Goal: Task Accomplishment & Management: Complete application form

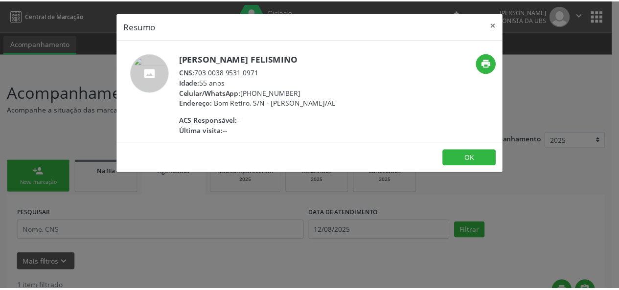
scroll to position [185, 0]
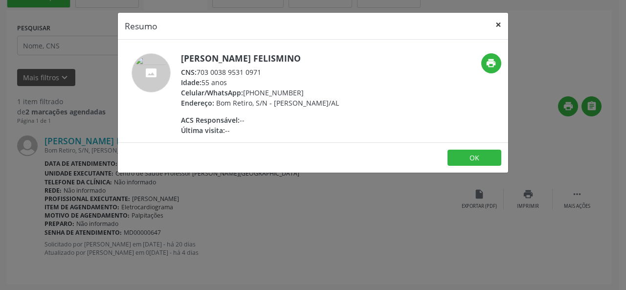
click at [502, 24] on button "×" at bounding box center [499, 25] width 20 height 24
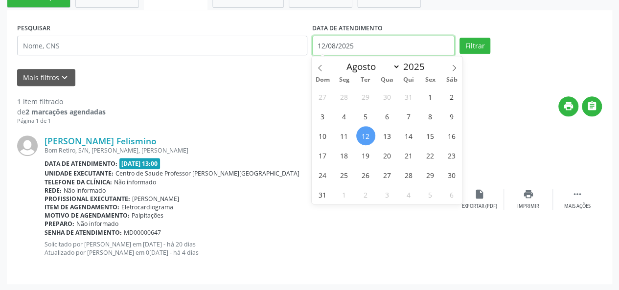
click at [363, 48] on input "12/08/2025" at bounding box center [383, 46] width 142 height 20
click at [314, 67] on span at bounding box center [320, 64] width 17 height 17
select select "6"
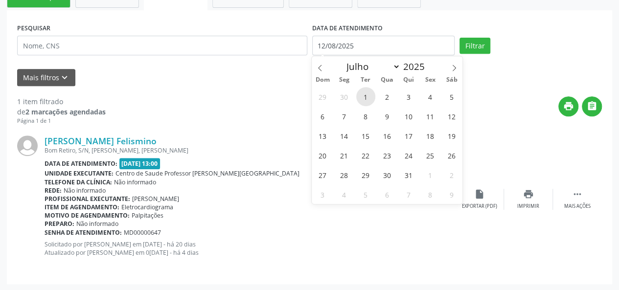
click at [363, 98] on span "1" at bounding box center [365, 96] width 19 height 19
type input "0[DATE]"
click at [457, 66] on icon at bounding box center [453, 68] width 7 height 7
select select "7"
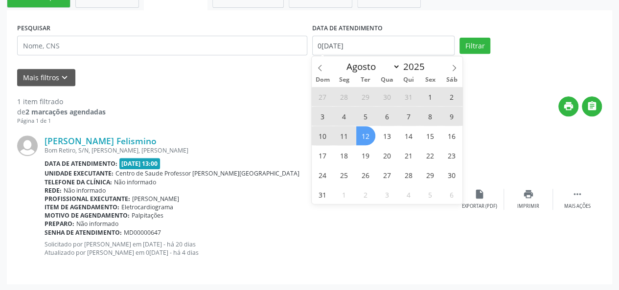
click at [366, 131] on span "12" at bounding box center [365, 135] width 19 height 19
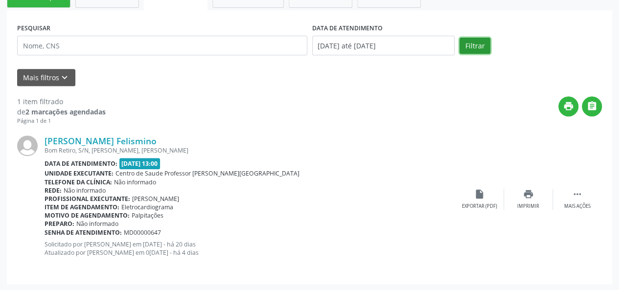
click at [462, 47] on button "Filtrar" at bounding box center [474, 46] width 31 height 17
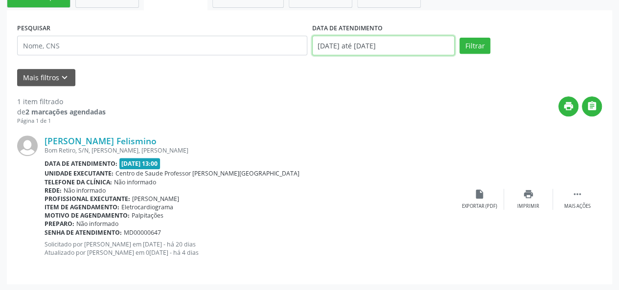
click at [332, 46] on input "[DATE] até [DATE]" at bounding box center [383, 46] width 142 height 20
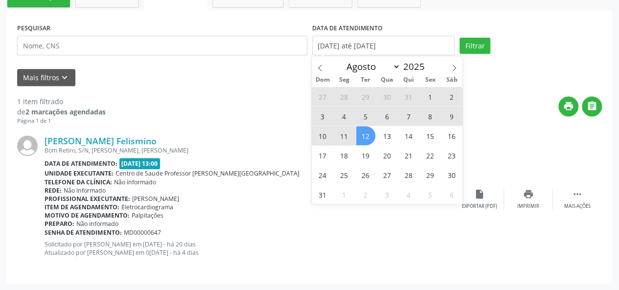
click at [427, 95] on span "1" at bounding box center [430, 96] width 19 height 19
type input "0[DATE]"
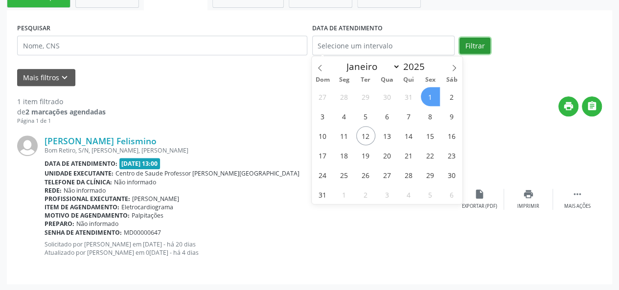
click at [468, 42] on button "Filtrar" at bounding box center [474, 46] width 31 height 17
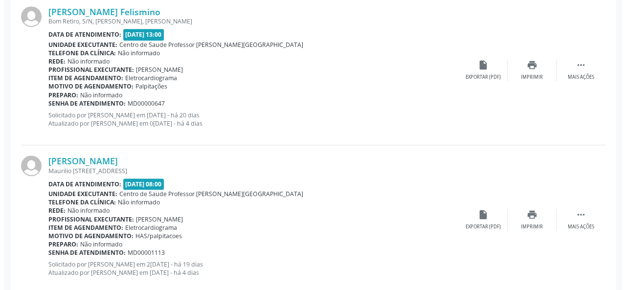
scroll to position [326, 0]
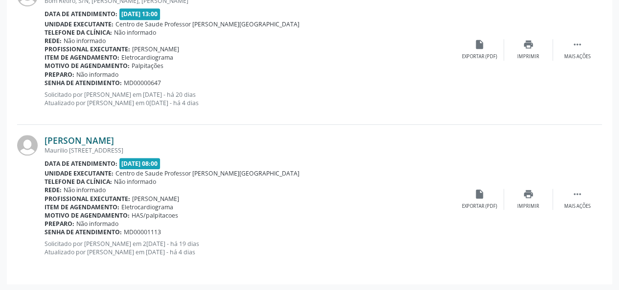
click at [114, 141] on link "[PERSON_NAME]" at bounding box center [79, 140] width 69 height 11
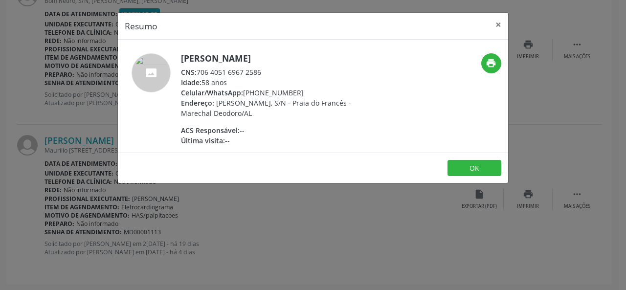
drag, startPoint x: 264, startPoint y: 68, endPoint x: 197, endPoint y: 68, distance: 67.5
click at [197, 68] on div "CNS: 706 4051 6967 2586" at bounding box center [276, 72] width 190 height 10
copy div "706 4051 6967 2586"
click at [205, 71] on div "CNS: 706 4051 6967 2586" at bounding box center [276, 72] width 190 height 10
click at [203, 72] on div "CNS: 706 4051 6967 2586" at bounding box center [276, 72] width 190 height 10
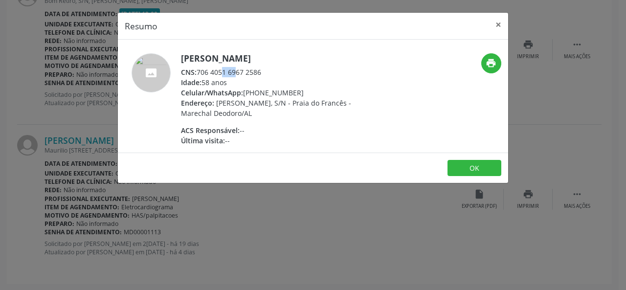
click at [203, 72] on div "CNS: 706 4051 6967 2586" at bounding box center [276, 72] width 190 height 10
click at [207, 72] on div "CNS: 706 4051 6967 2586" at bounding box center [276, 72] width 190 height 10
click at [276, 72] on div "CNS: 706 4051 6967 2586" at bounding box center [276, 72] width 190 height 10
drag, startPoint x: 268, startPoint y: 72, endPoint x: 199, endPoint y: 69, distance: 68.5
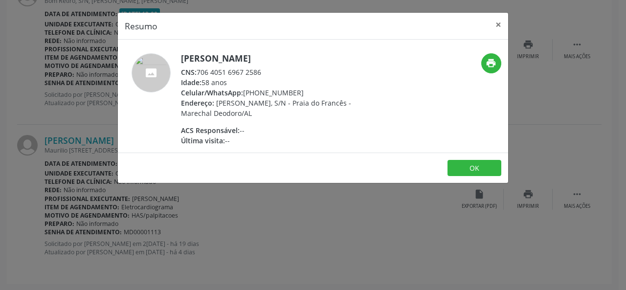
click at [199, 69] on div "CNS: 706 4051 6967 2586" at bounding box center [276, 72] width 190 height 10
copy div "706 4051 6967 2586"
click at [502, 23] on button "×" at bounding box center [499, 25] width 20 height 24
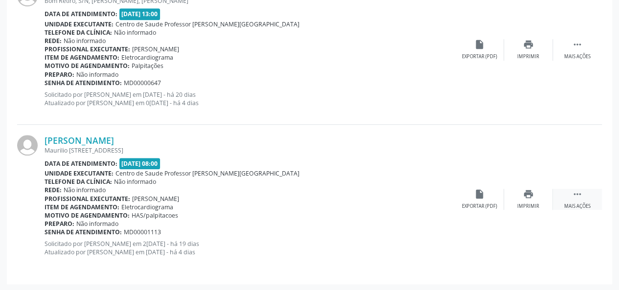
click at [583, 193] on div " Mais ações" at bounding box center [577, 199] width 49 height 21
click at [583, 193] on div " Menos ações" at bounding box center [577, 199] width 49 height 21
click at [573, 55] on div "Mais ações" at bounding box center [577, 56] width 26 height 7
click at [573, 204] on div "Mais ações" at bounding box center [577, 206] width 26 height 7
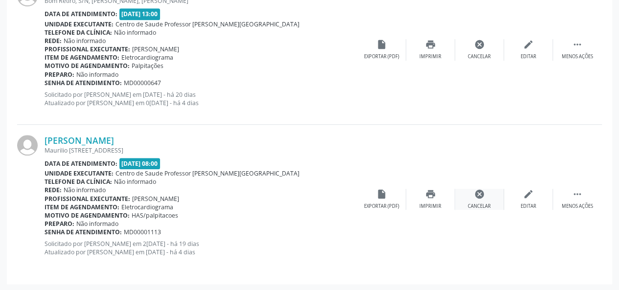
click at [476, 200] on div "cancel Cancelar" at bounding box center [479, 199] width 49 height 21
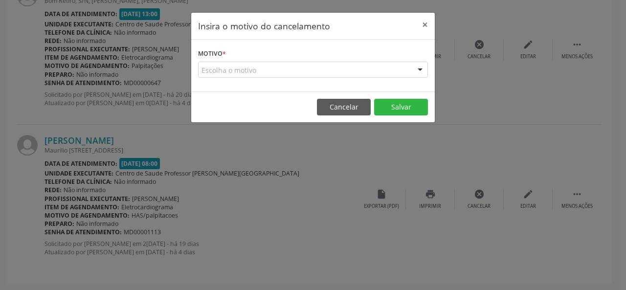
click at [206, 69] on div "Escolha o motivo" at bounding box center [313, 70] width 230 height 17
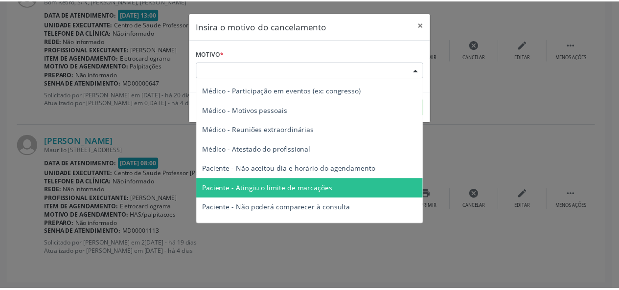
scroll to position [0, 0]
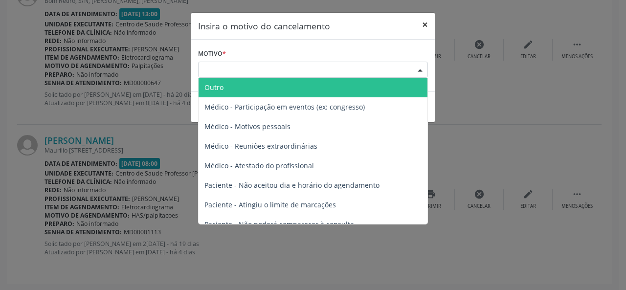
click at [427, 22] on button "×" at bounding box center [425, 25] width 20 height 24
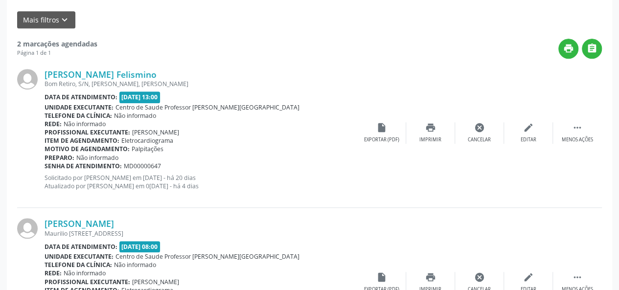
scroll to position [130, 0]
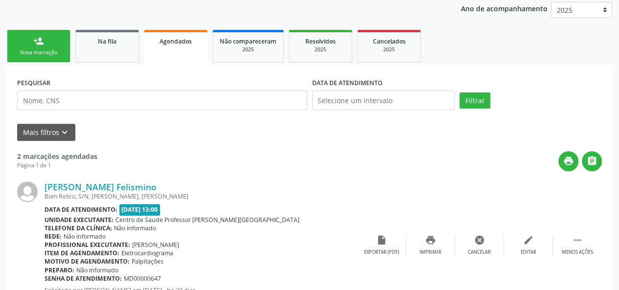
click at [29, 62] on link "person_add Nova marcação" at bounding box center [39, 46] width 64 height 33
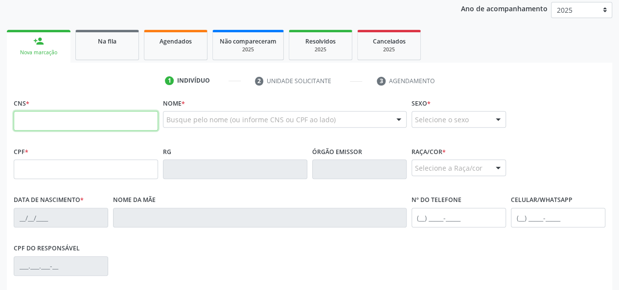
click at [29, 115] on input "text" at bounding box center [86, 121] width 144 height 20
paste input "700 7049 0276 0779"
type input "700 7049 0276 0779"
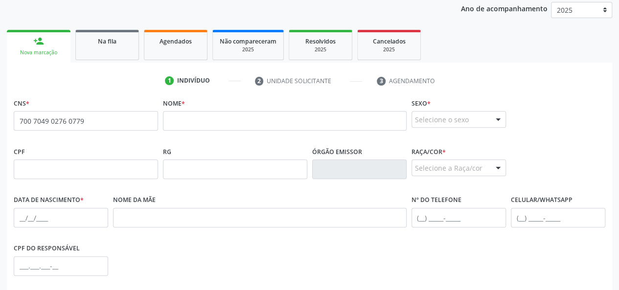
click at [472, 281] on div "CPF do responsável" at bounding box center [309, 265] width 596 height 48
click at [377, 274] on div "CPF do responsável" at bounding box center [309, 265] width 596 height 48
drag, startPoint x: 89, startPoint y: 126, endPoint x: 0, endPoint y: 129, distance: 89.1
click at [0, 129] on div "Acompanhamento Acompanhe a situação das marcações correntes e finalizadas Relat…" at bounding box center [309, 175] width 619 height 476
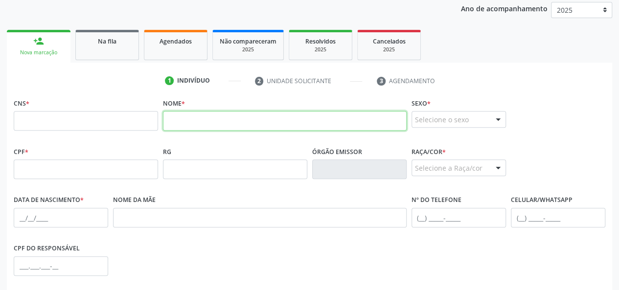
click at [183, 114] on input "text" at bounding box center [285, 121] width 244 height 20
paste input "[PERSON_NAME]"
click at [267, 116] on input "[PERSON_NAME]" at bounding box center [285, 121] width 244 height 20
type input "D"
paste input "[PERSON_NAME]"
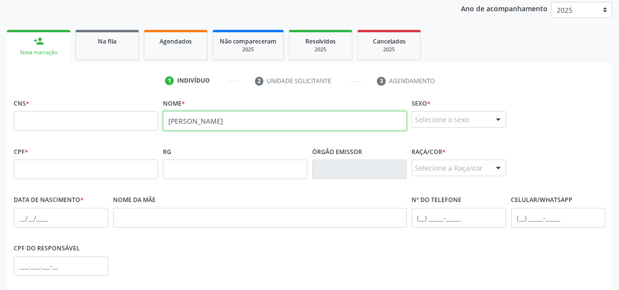
type input "[PERSON_NAME]"
drag, startPoint x: 272, startPoint y: 118, endPoint x: 76, endPoint y: 143, distance: 197.2
click at [78, 145] on div "CNS * Nome * [PERSON_NAME] * Selecione o sexo Masculino Feminino Nenhum resulta…" at bounding box center [309, 229] width 591 height 267
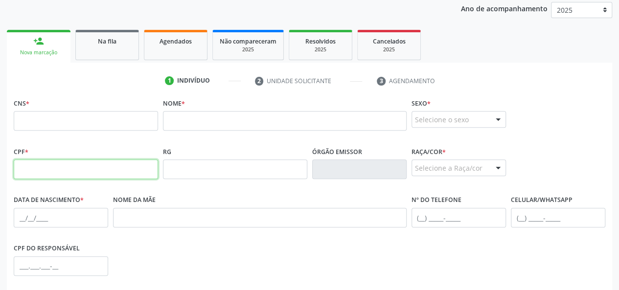
click at [46, 163] on input "text" at bounding box center [86, 169] width 144 height 20
paste input "339.683.998-62"
type input "339.683.998-62"
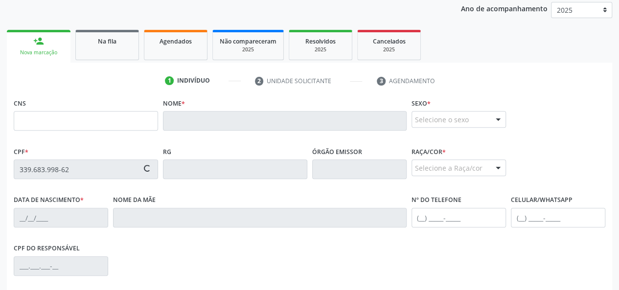
type input "700 5054 3473 1360"
type input "31/[DATE]"
type input "[PERSON_NAME]"
type input "[PHONE_NUMBER]"
type input "6"
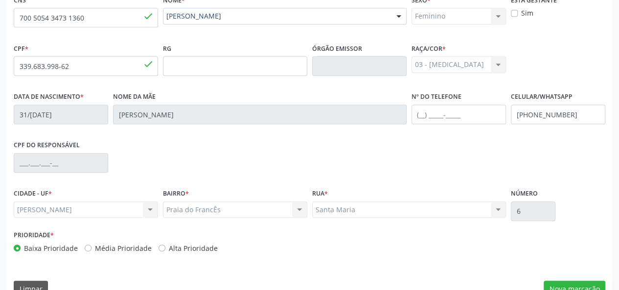
scroll to position [253, 0]
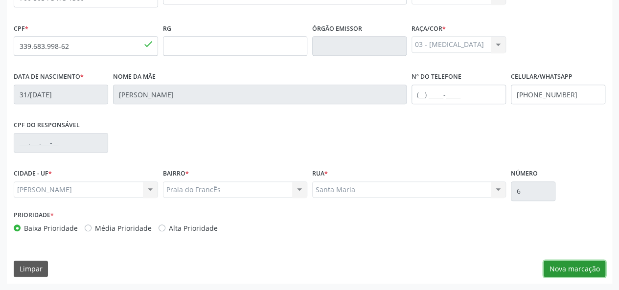
click at [556, 266] on button "Nova marcação" at bounding box center [574, 269] width 62 height 17
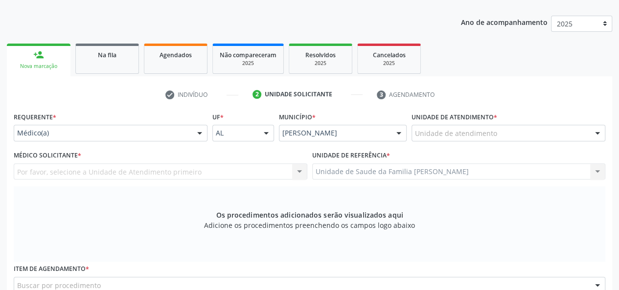
scroll to position [107, 0]
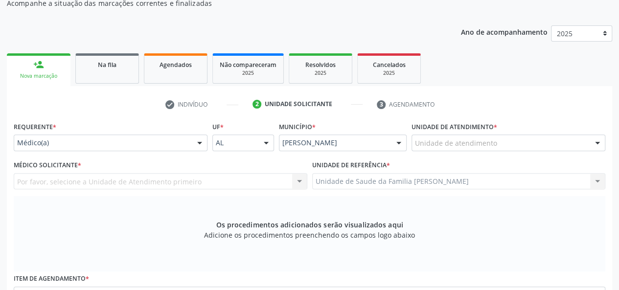
click at [434, 135] on div "Unidade de atendimento" at bounding box center [508, 143] width 194 height 17
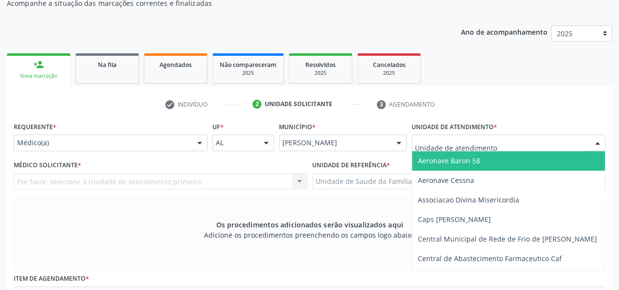
click at [437, 140] on input "text" at bounding box center [500, 148] width 170 height 20
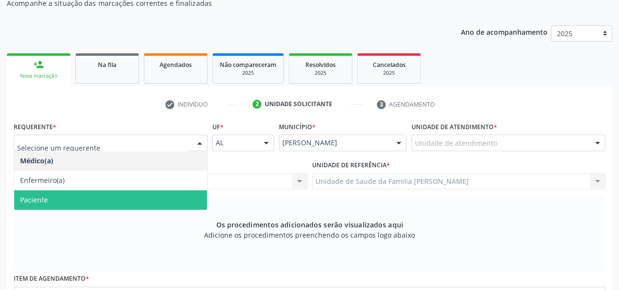
click at [54, 199] on span "Paciente" at bounding box center [110, 200] width 193 height 20
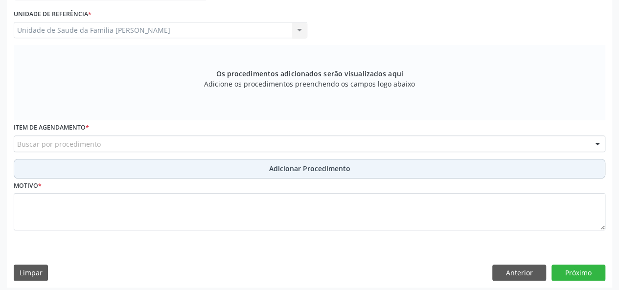
scroll to position [261, 0]
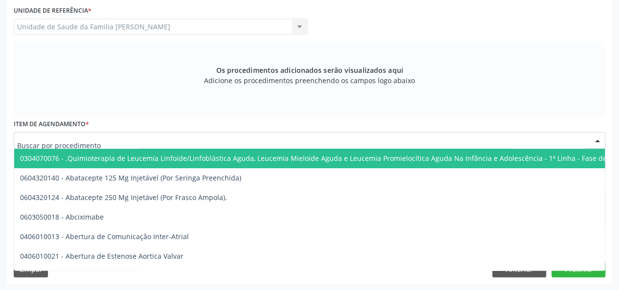
click at [118, 141] on div at bounding box center [309, 140] width 591 height 17
click at [24, 137] on input "text" at bounding box center [301, 145] width 568 height 20
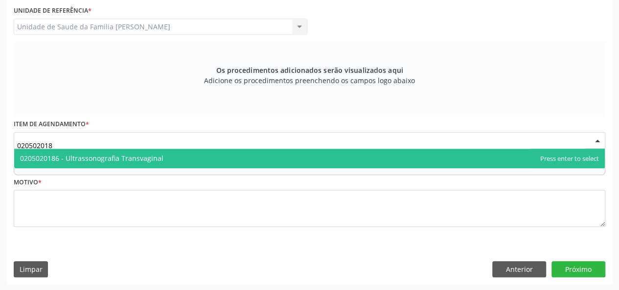
type input "0205020186"
click at [66, 150] on span "0205020186 - Ultrassonografia Transvaginal" at bounding box center [309, 159] width 590 height 20
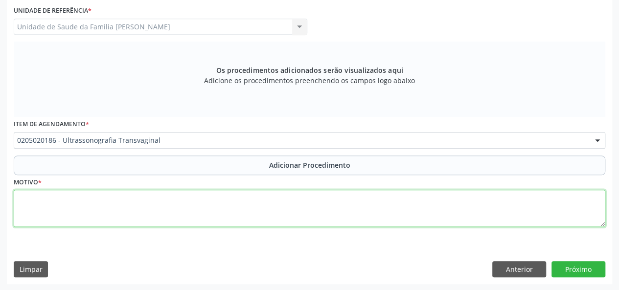
click at [19, 203] on textarea at bounding box center [309, 208] width 591 height 37
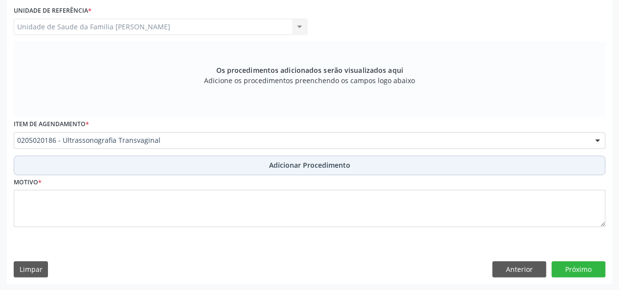
click at [282, 163] on span "Adicionar Procedimento" at bounding box center [309, 165] width 81 height 10
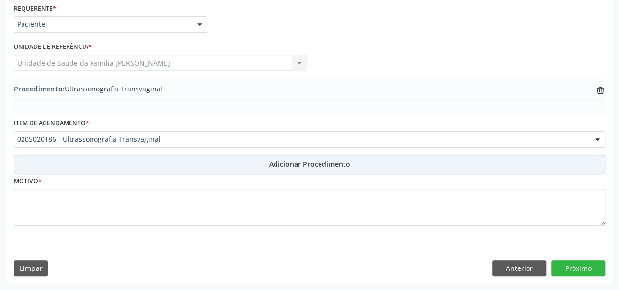
scroll to position [224, 0]
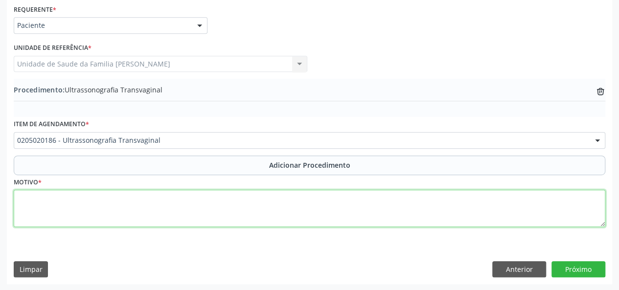
click at [35, 204] on textarea at bounding box center [309, 208] width 591 height 37
type textarea "Avaliacao do DIU"
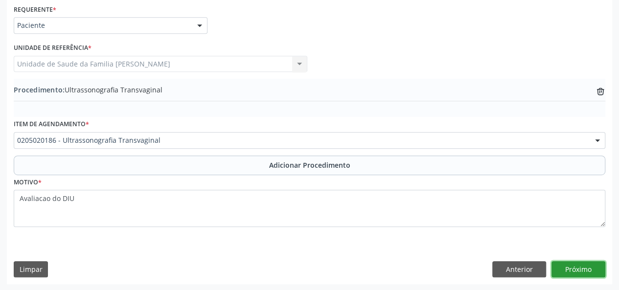
click at [590, 270] on button "Próximo" at bounding box center [578, 269] width 54 height 17
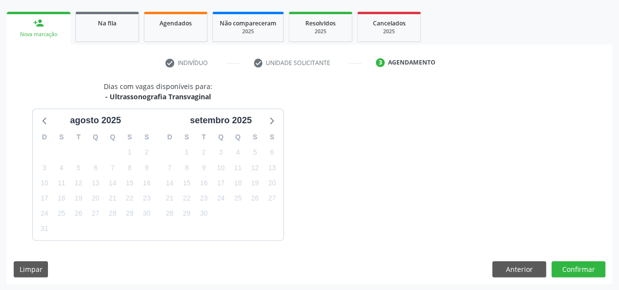
scroll to position [177, 0]
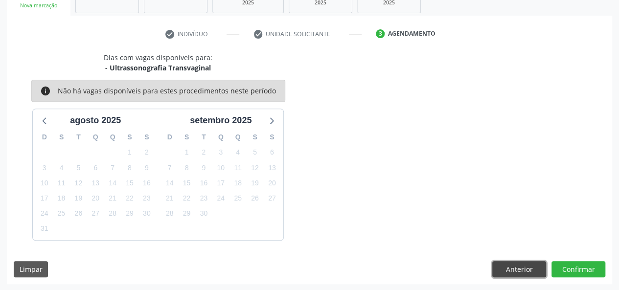
click at [505, 266] on button "Anterior" at bounding box center [519, 269] width 54 height 17
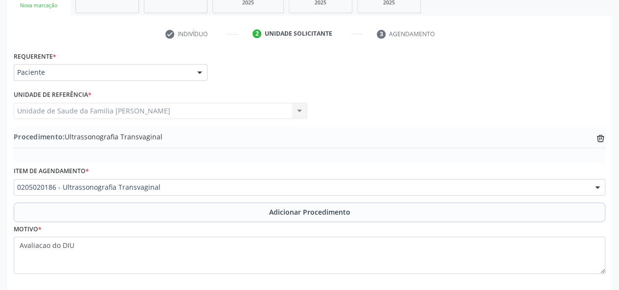
scroll to position [224, 0]
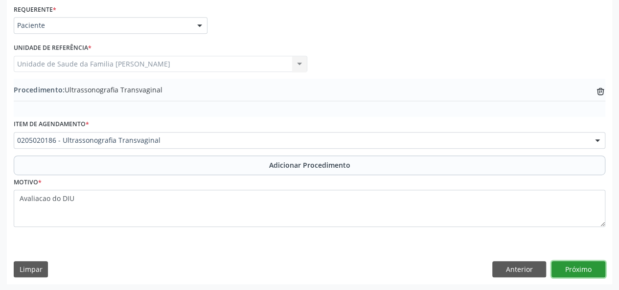
click at [591, 270] on button "Próximo" at bounding box center [578, 269] width 54 height 17
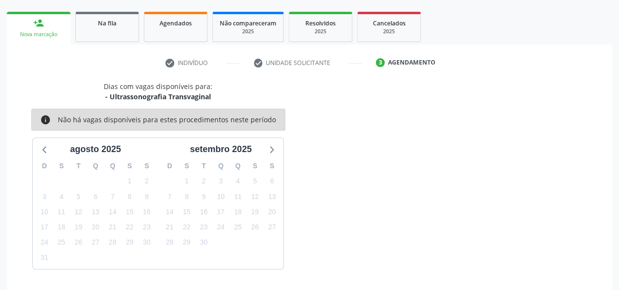
scroll to position [177, 0]
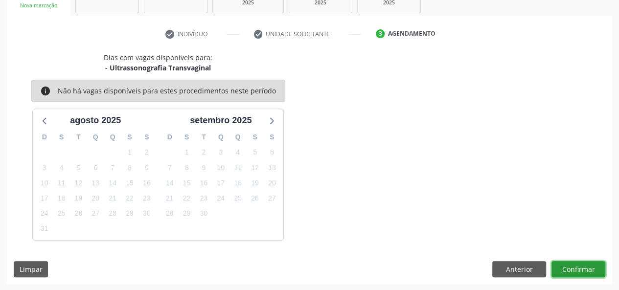
click at [569, 268] on button "Confirmar" at bounding box center [578, 269] width 54 height 17
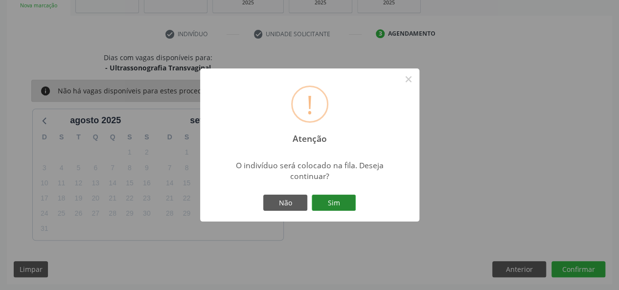
click at [354, 206] on button "Sim" at bounding box center [334, 203] width 44 height 17
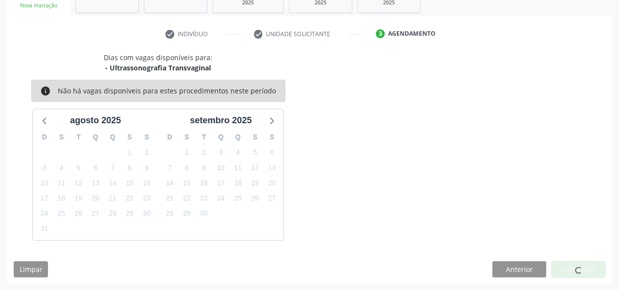
scroll to position [49, 0]
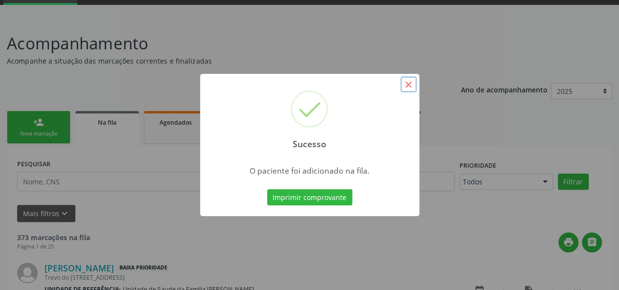
click at [407, 85] on button "×" at bounding box center [408, 84] width 17 height 17
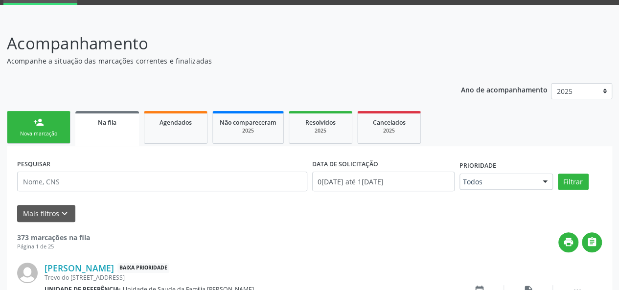
click at [41, 129] on link "person_add Nova marcação" at bounding box center [39, 127] width 64 height 33
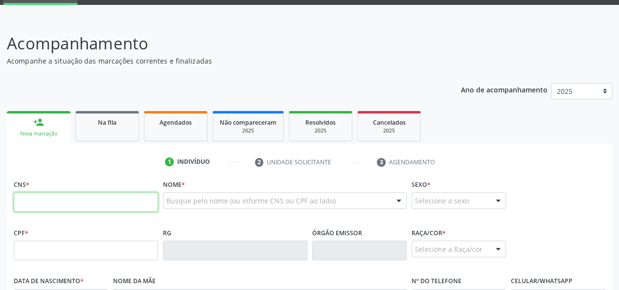
click at [46, 203] on input "text" at bounding box center [86, 202] width 144 height 20
paste input "704 3095 9008 2399"
type input "704 3095 9008 2399"
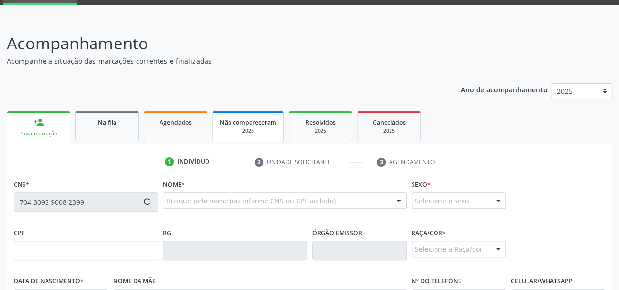
type input "[DATE]"
type input "[PERSON_NAME]"
type input "[PHONE_NUMBER]"
type input "16"
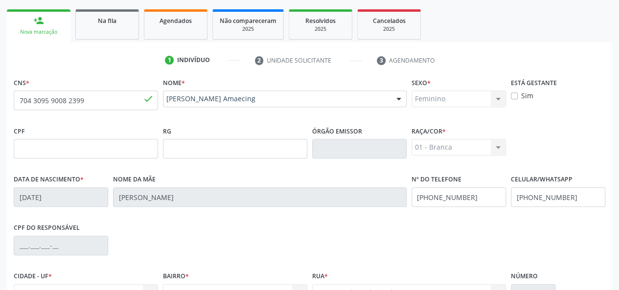
scroll to position [58, 0]
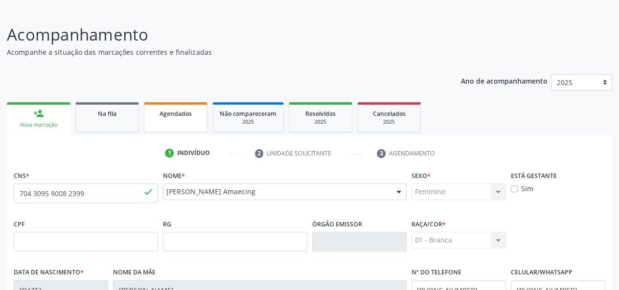
click at [180, 132] on link "Agendados" at bounding box center [176, 117] width 64 height 30
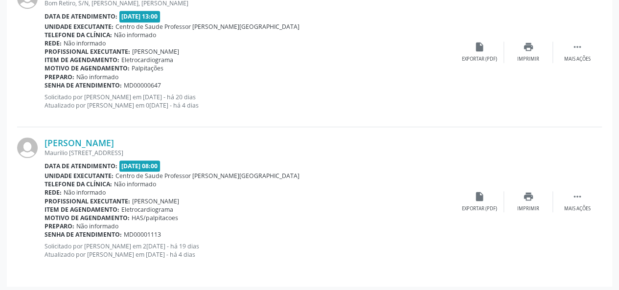
scroll to position [326, 0]
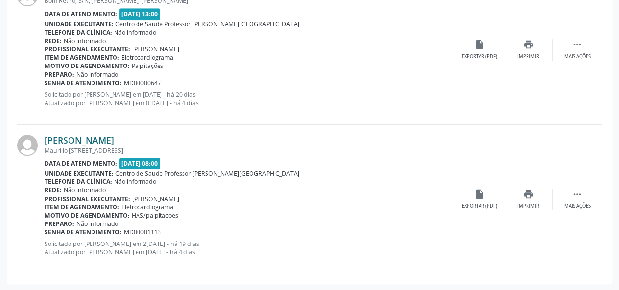
click at [114, 144] on link "[PERSON_NAME]" at bounding box center [79, 140] width 69 height 11
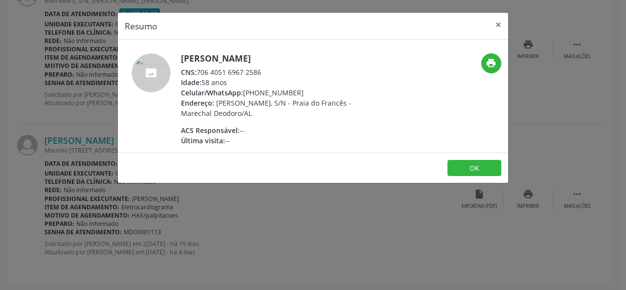
drag, startPoint x: 270, startPoint y: 68, endPoint x: 197, endPoint y: 73, distance: 74.0
click at [197, 73] on div "CNS: 706 4051 6967 2586" at bounding box center [276, 72] width 190 height 10
copy div "706 4051 6967 2586"
drag, startPoint x: 330, startPoint y: 57, endPoint x: 184, endPoint y: 56, distance: 146.3
click at [184, 56] on h5 "[PERSON_NAME]" at bounding box center [276, 58] width 190 height 10
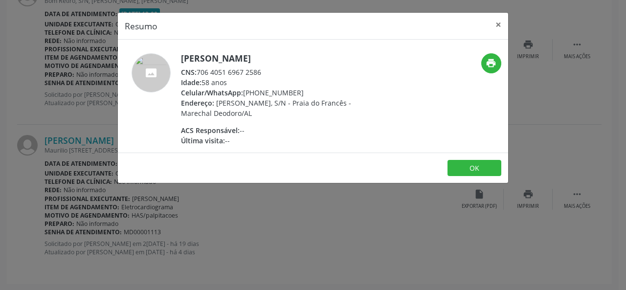
copy h5 "[PERSON_NAME]"
click at [259, 73] on div "CNS: 706 4051 6967 2586" at bounding box center [276, 72] width 190 height 10
drag, startPoint x: 264, startPoint y: 71, endPoint x: 198, endPoint y: 73, distance: 66.1
click at [198, 73] on div "CNS: 706 4051 6967 2586" at bounding box center [276, 72] width 190 height 10
copy div "706 4051 6967 2586"
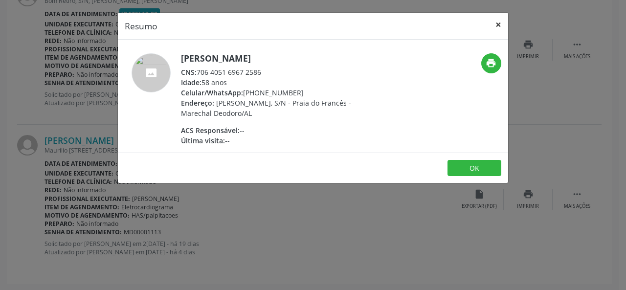
click at [497, 23] on button "×" at bounding box center [499, 25] width 20 height 24
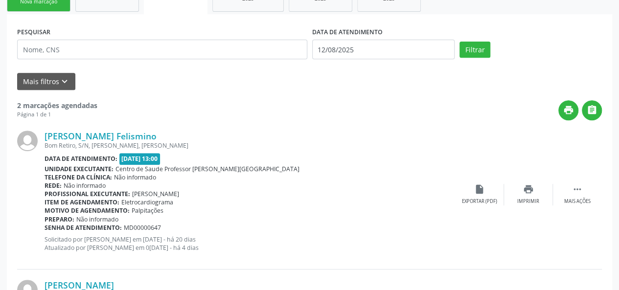
scroll to position [179, 0]
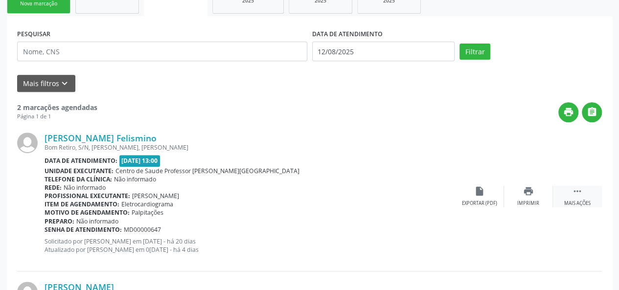
click at [584, 191] on div " Mais ações" at bounding box center [577, 196] width 49 height 21
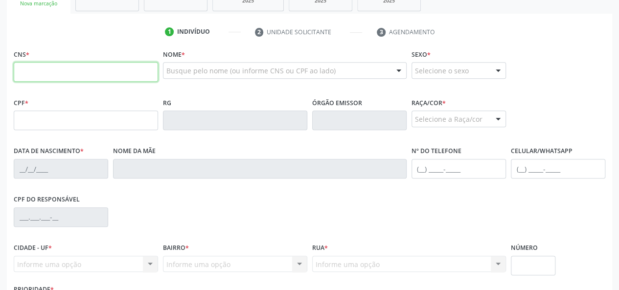
click at [43, 72] on input "text" at bounding box center [86, 72] width 144 height 20
paste input "704 3095 9008 2399"
type input "704 3095 9008 2399"
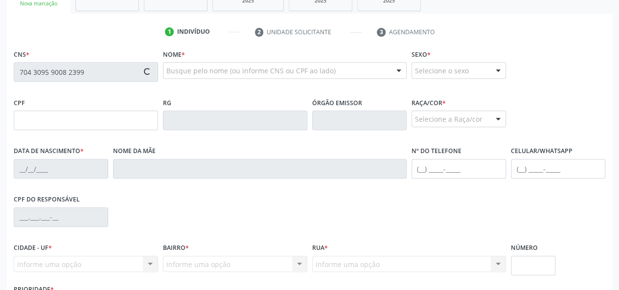
type input "[DATE]"
type input "[PERSON_NAME]"
type input "[PHONE_NUMBER]"
type input "16"
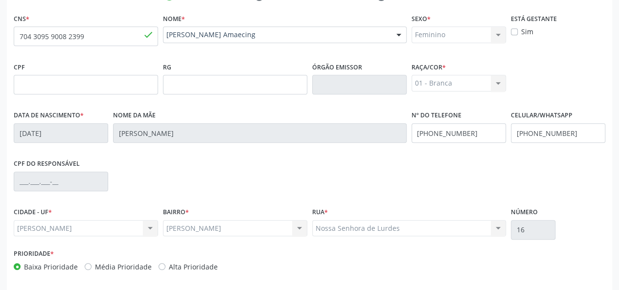
scroll to position [253, 0]
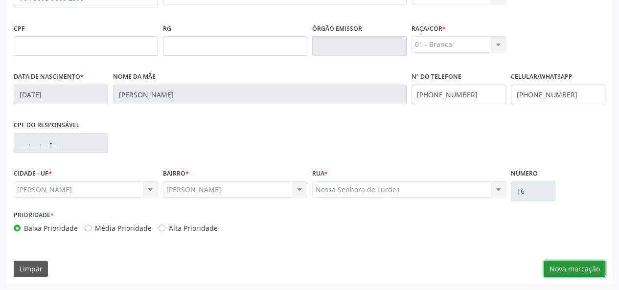
click at [575, 270] on button "Nova marcação" at bounding box center [574, 269] width 62 height 17
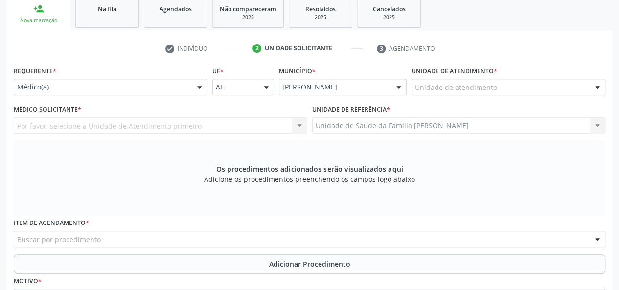
scroll to position [156, 0]
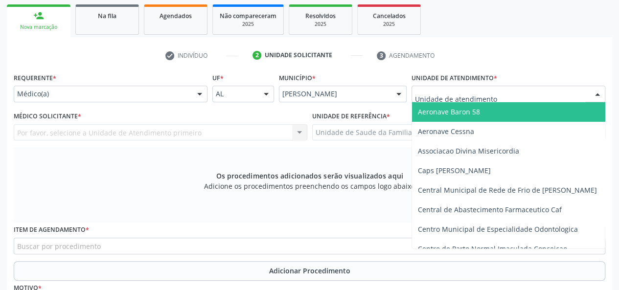
click at [557, 90] on div at bounding box center [508, 94] width 194 height 17
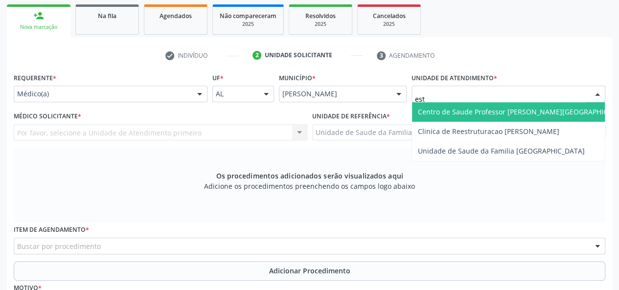
type input "esta"
click at [526, 110] on span "Centro de Saude Professor [PERSON_NAME][GEOGRAPHIC_DATA]" at bounding box center [524, 111] width 213 height 9
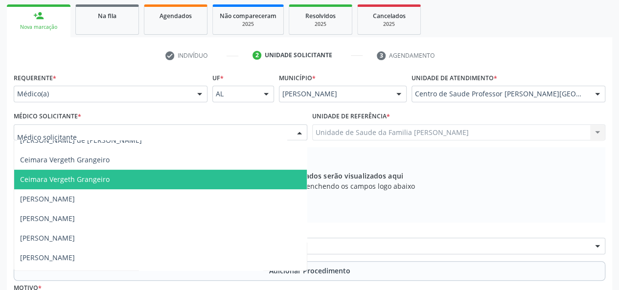
scroll to position [196, 0]
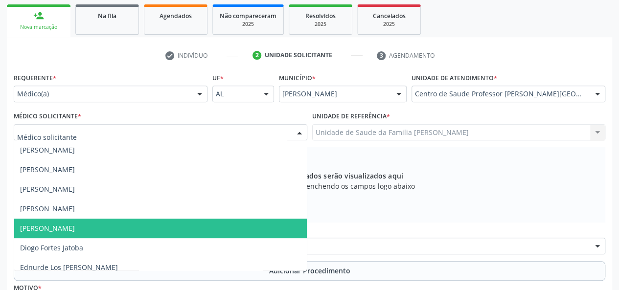
click at [58, 233] on span "[PERSON_NAME]" at bounding box center [160, 229] width 292 height 20
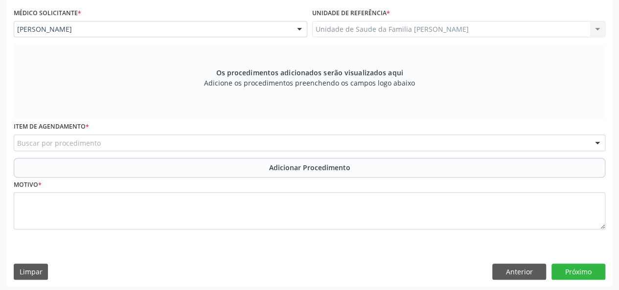
scroll to position [261, 0]
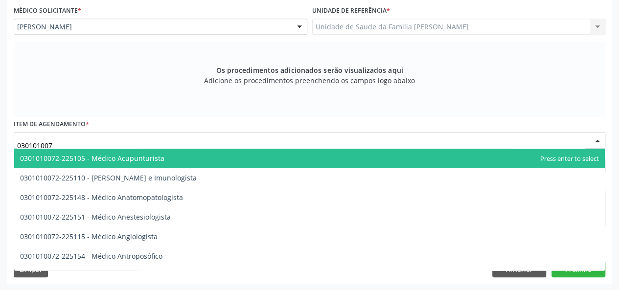
type input "0301010072"
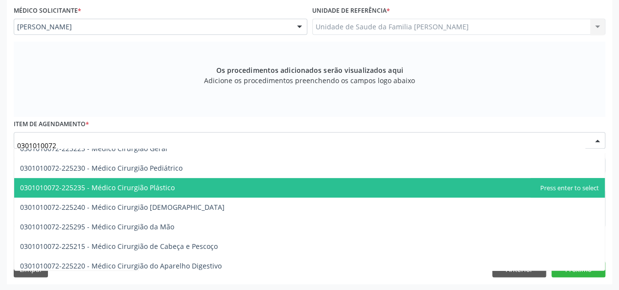
scroll to position [196, 0]
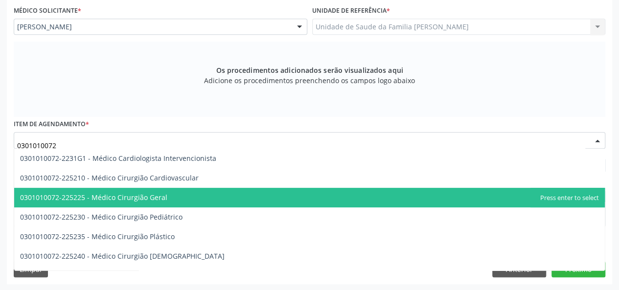
click at [141, 194] on span "0301010072-225225 - Médico Cirurgião Geral" at bounding box center [93, 197] width 147 height 9
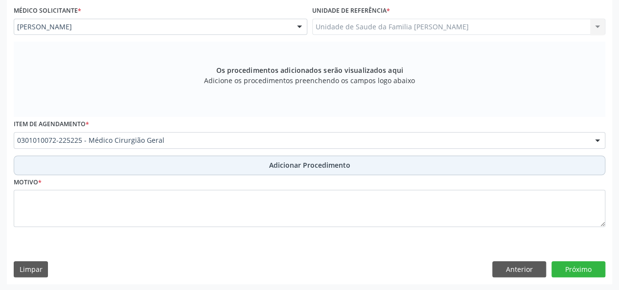
click at [294, 166] on span "Adicionar Procedimento" at bounding box center [309, 165] width 81 height 10
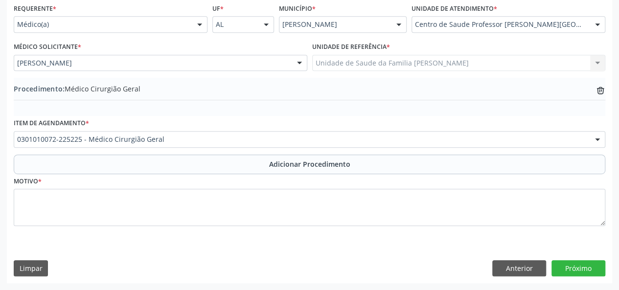
scroll to position [224, 0]
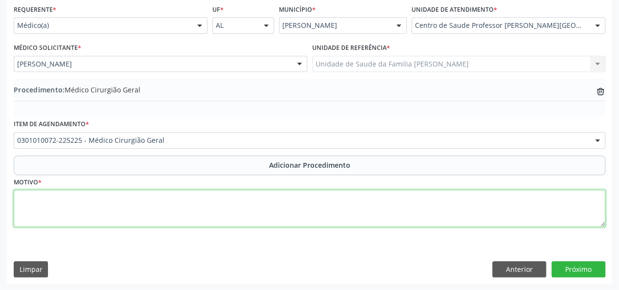
click at [29, 205] on textarea at bounding box center [309, 208] width 591 height 37
click at [14, 199] on textarea at bounding box center [309, 208] width 591 height 37
type textarea "Excerese de cisto epidermico"
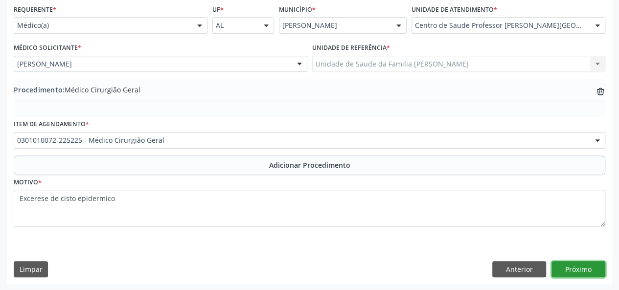
click at [591, 268] on button "Próximo" at bounding box center [578, 269] width 54 height 17
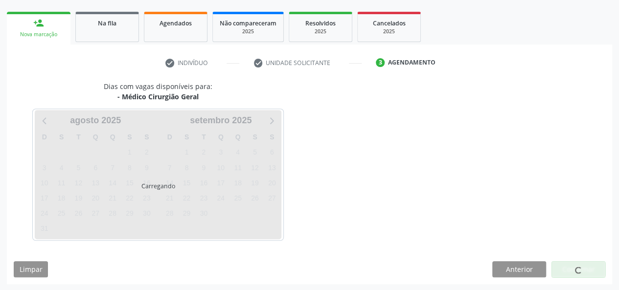
scroll to position [177, 0]
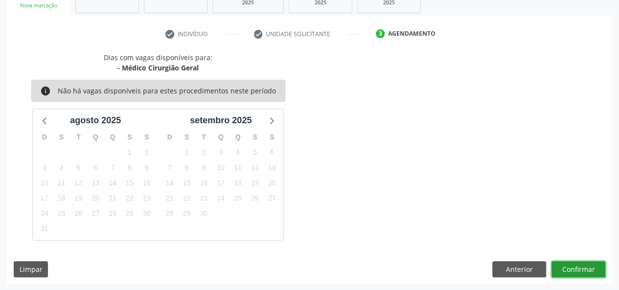
click at [594, 272] on button "Confirmar" at bounding box center [578, 269] width 54 height 17
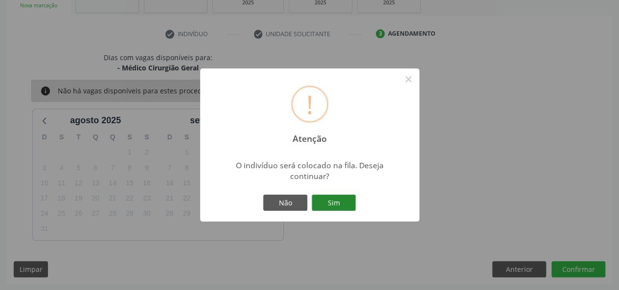
click at [336, 199] on button "Sim" at bounding box center [334, 203] width 44 height 17
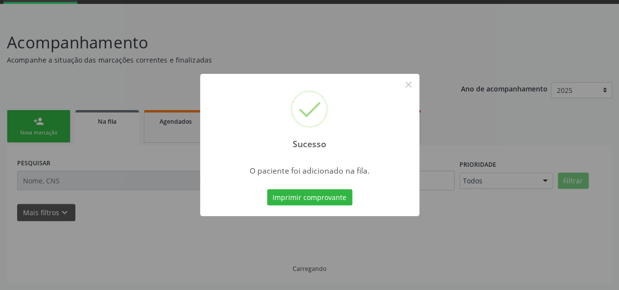
scroll to position [49, 0]
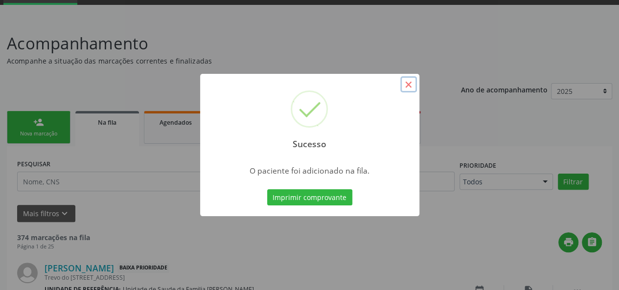
click at [414, 88] on button "×" at bounding box center [408, 84] width 17 height 17
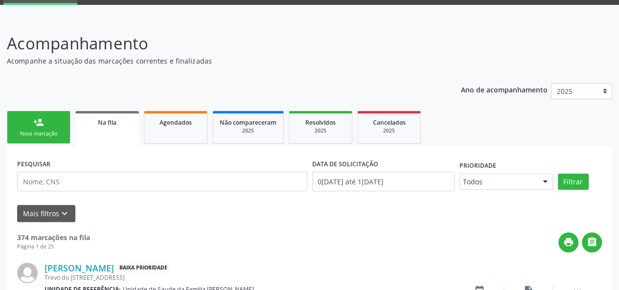
click at [48, 135] on div "Nova marcação" at bounding box center [38, 133] width 49 height 7
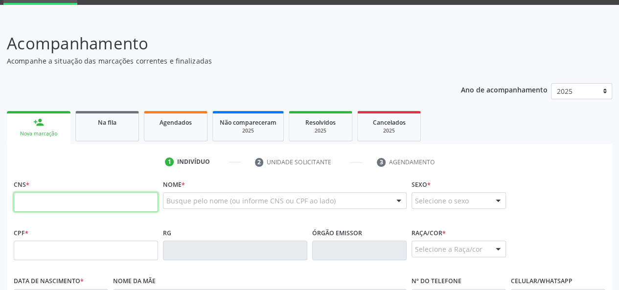
click at [63, 200] on input "text" at bounding box center [86, 202] width 144 height 20
paste input "702 0073 3684 3280"
type input "702 0073 3684 3280"
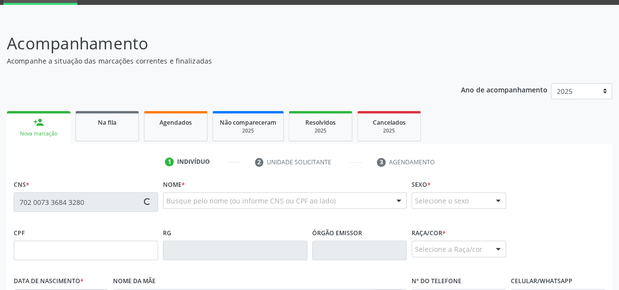
type input "348.457.124-15"
type input "0[DATE]"
type input "[PERSON_NAME] da Conceião"
type input "[PHONE_NUMBER]"
type input "11"
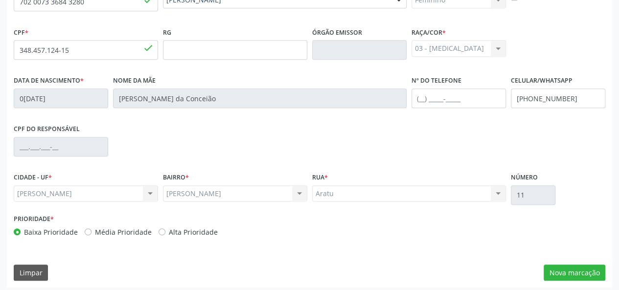
scroll to position [253, 0]
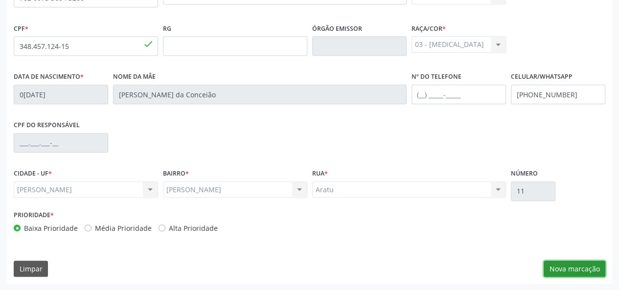
click at [568, 268] on button "Nova marcação" at bounding box center [574, 269] width 62 height 17
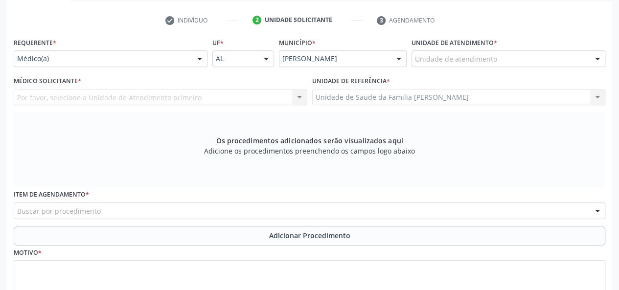
scroll to position [156, 0]
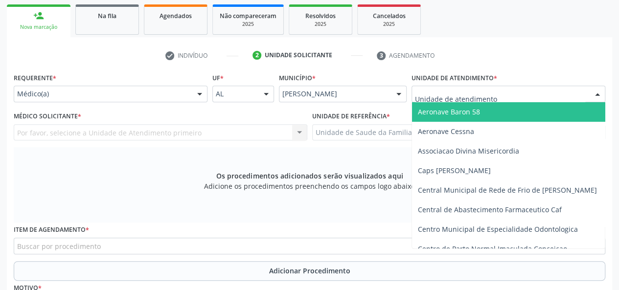
click at [502, 94] on div at bounding box center [508, 94] width 194 height 17
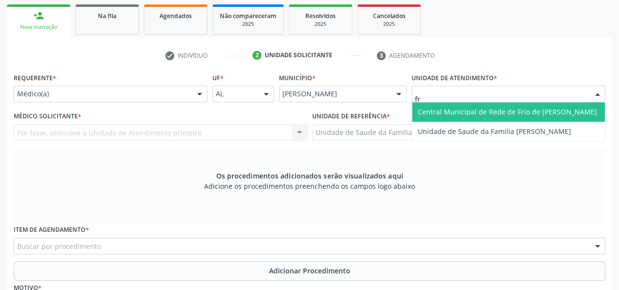
type input "fra"
click at [492, 105] on span "Unidade de Saude da Familia [PERSON_NAME]" at bounding box center [508, 112] width 193 height 20
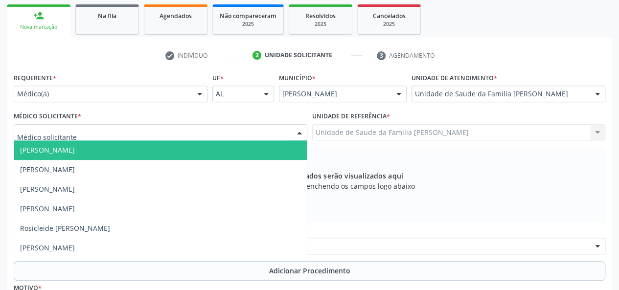
click at [27, 151] on span "[PERSON_NAME]" at bounding box center [47, 149] width 55 height 9
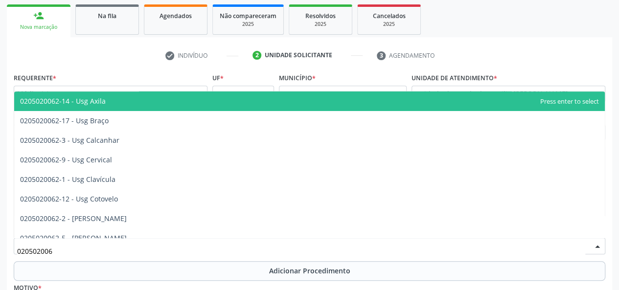
type input "0205020062"
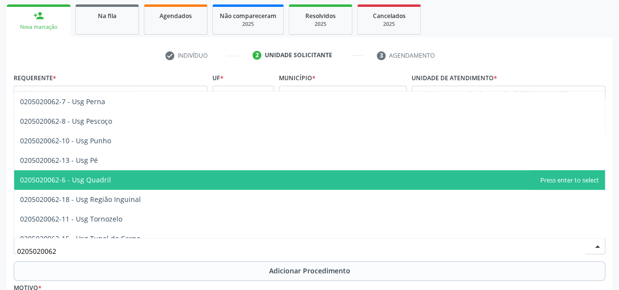
scroll to position [225, 0]
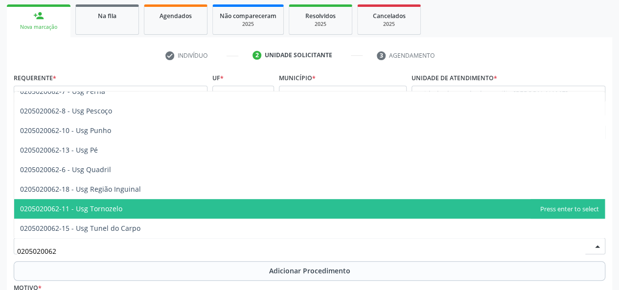
click at [131, 201] on span "0205020062-11 - Usg Tornozelo" at bounding box center [309, 209] width 590 height 20
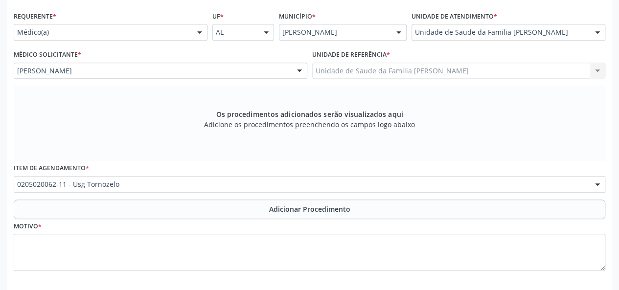
scroll to position [253, 0]
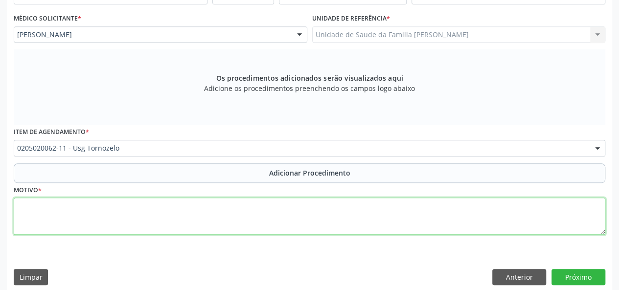
click at [26, 202] on textarea at bounding box center [309, 216] width 591 height 37
click at [64, 206] on textarea "Dor articular e tornozelo E" at bounding box center [309, 216] width 591 height 37
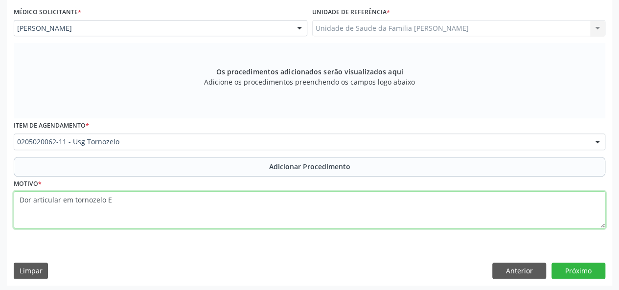
scroll to position [261, 0]
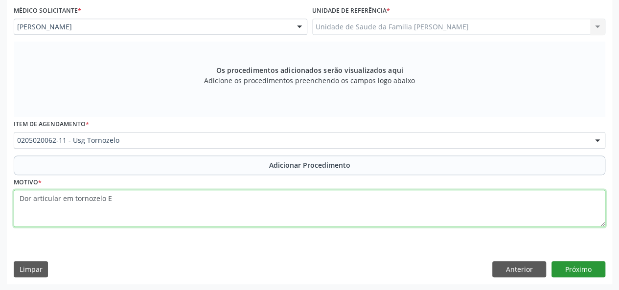
type textarea "Dor articular em tornozelo E"
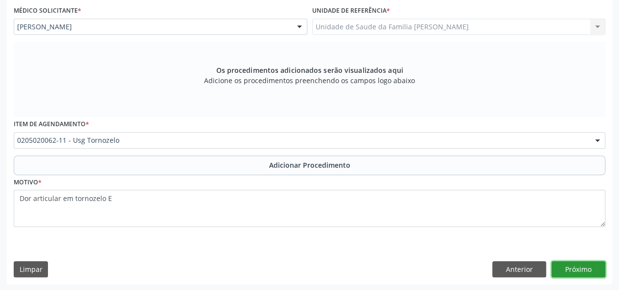
click at [580, 272] on button "Próximo" at bounding box center [578, 269] width 54 height 17
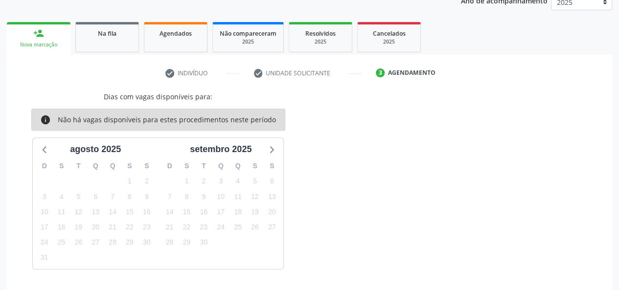
scroll to position [166, 0]
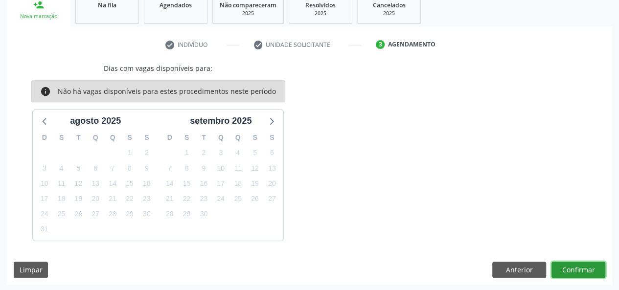
click at [580, 272] on button "Confirmar" at bounding box center [578, 270] width 54 height 17
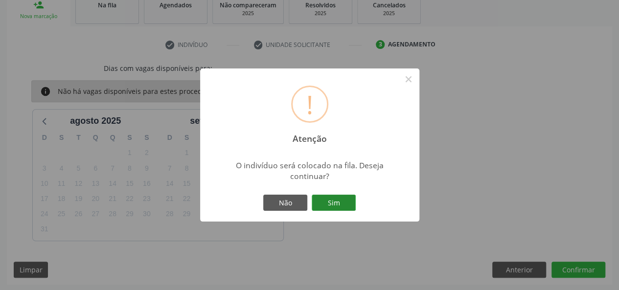
click at [337, 200] on button "Sim" at bounding box center [334, 203] width 44 height 17
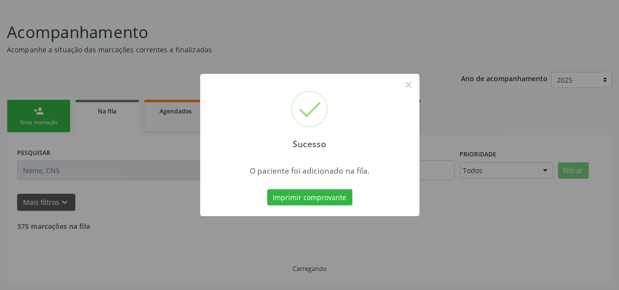
scroll to position [49, 0]
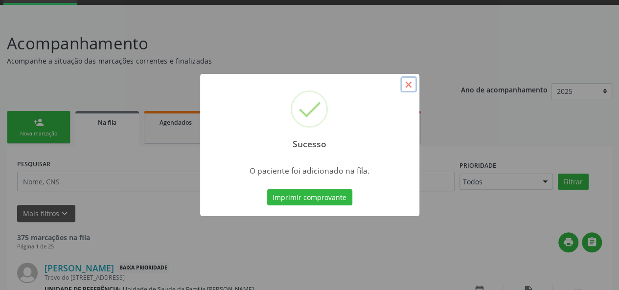
click at [404, 89] on button "×" at bounding box center [408, 84] width 17 height 17
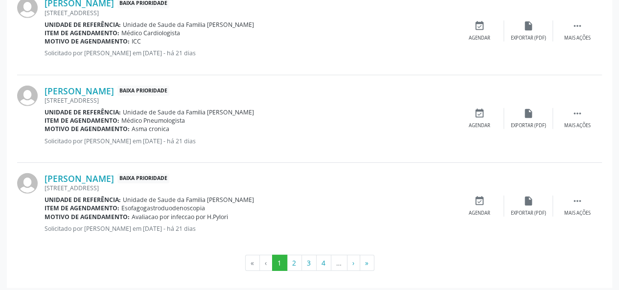
scroll to position [1384, 0]
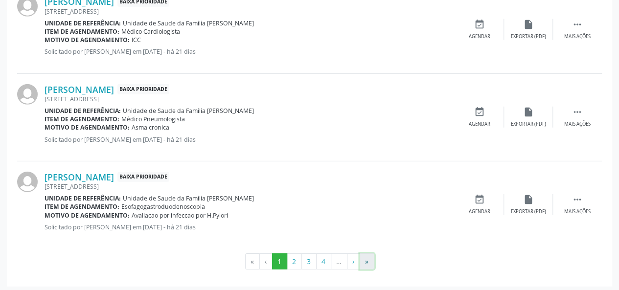
click at [365, 258] on button "»" at bounding box center [367, 261] width 15 height 17
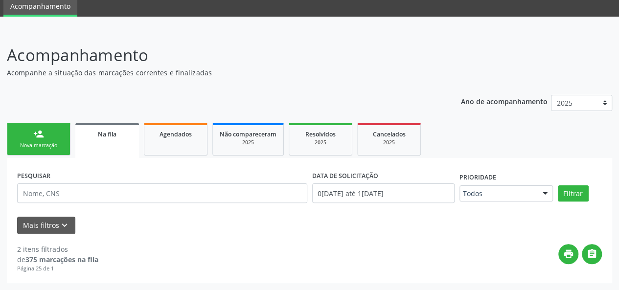
scroll to position [36, 0]
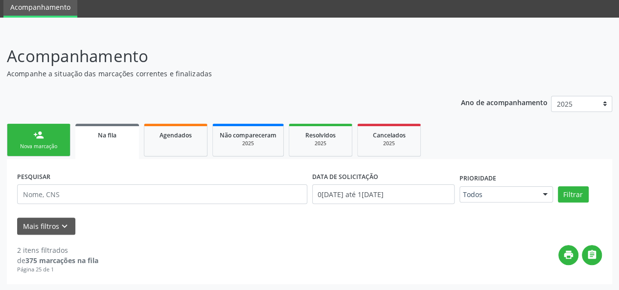
click at [32, 143] on div "Nova marcação" at bounding box center [38, 146] width 49 height 7
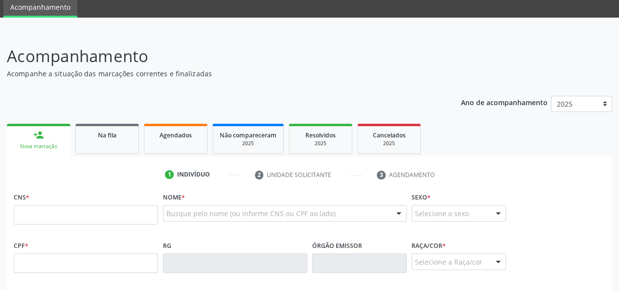
scroll to position [85, 0]
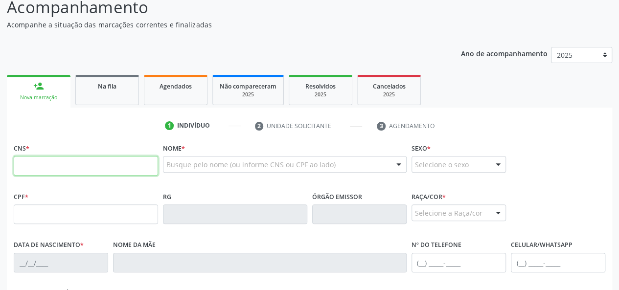
click at [53, 166] on input "text" at bounding box center [86, 166] width 144 height 20
paste input "702 5033 2141 8637"
type input "702 5033 2141 8637"
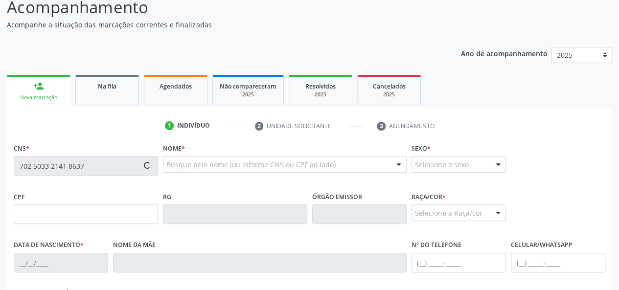
type input "040.576.002-72"
type input "[DATE]"
type input "[PERSON_NAME]"
type input "[PHONE_NUMBER]"
type input "71"
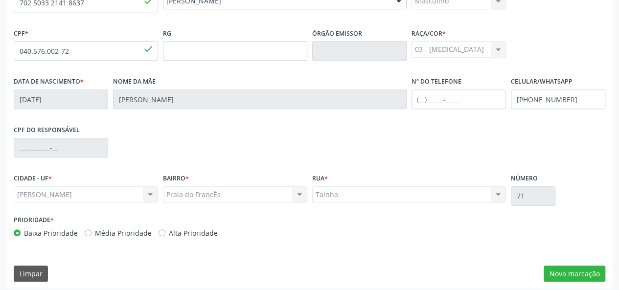
scroll to position [253, 0]
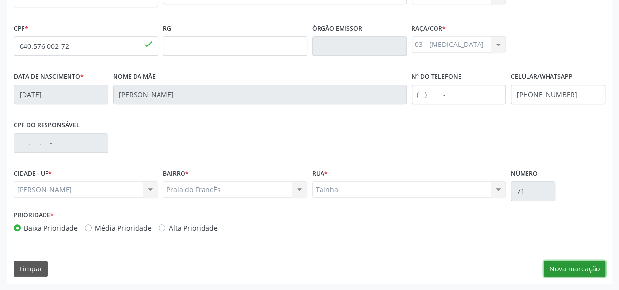
click at [589, 267] on button "Nova marcação" at bounding box center [574, 269] width 62 height 17
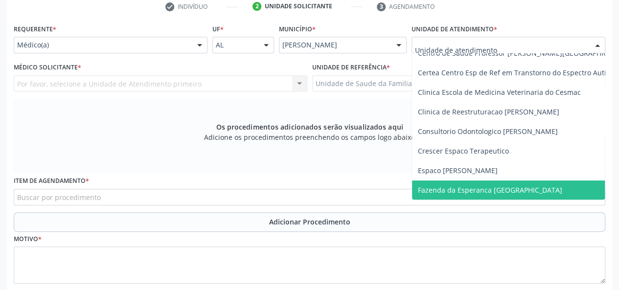
scroll to position [145, 0]
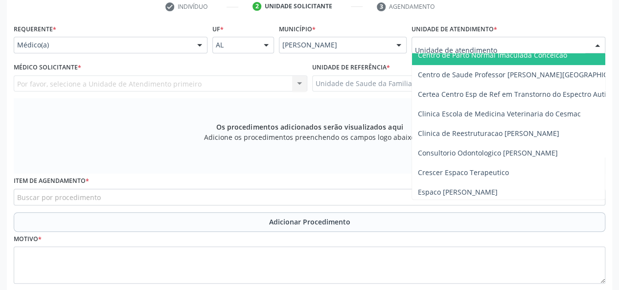
click at [436, 48] on input "text" at bounding box center [500, 50] width 170 height 20
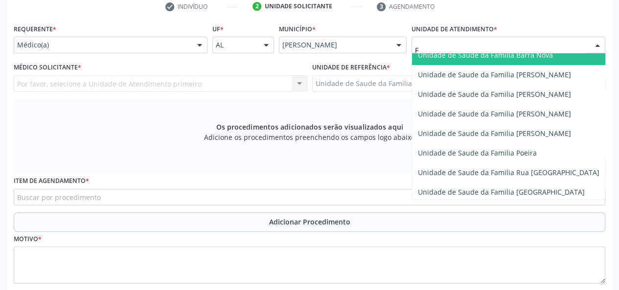
type input "Fl"
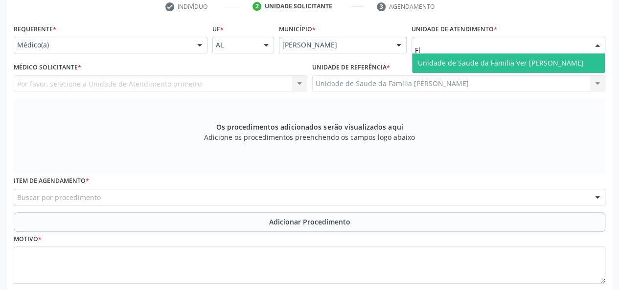
click at [448, 56] on span "Unidade de Saude da Familia Ver [PERSON_NAME]" at bounding box center [508, 63] width 193 height 20
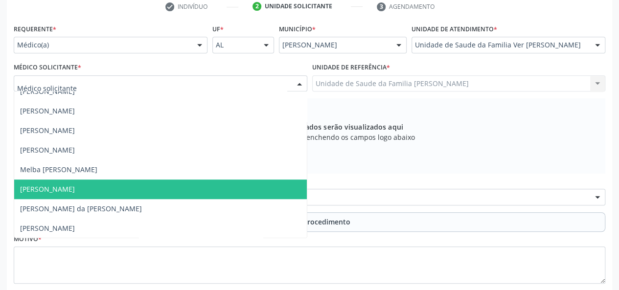
scroll to position [342, 0]
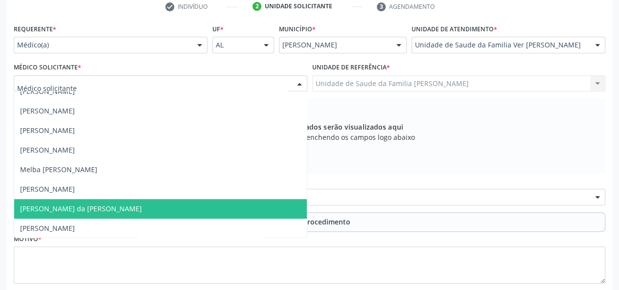
click at [124, 201] on span "[PERSON_NAME] da [PERSON_NAME]" at bounding box center [160, 209] width 292 height 20
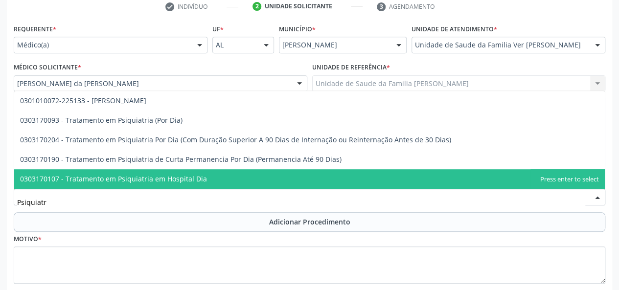
type input "Psiquiatra"
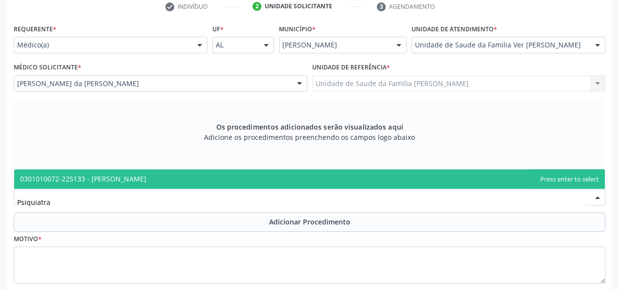
click at [117, 178] on span "0301010072-225133 - [PERSON_NAME]" at bounding box center [83, 178] width 126 height 9
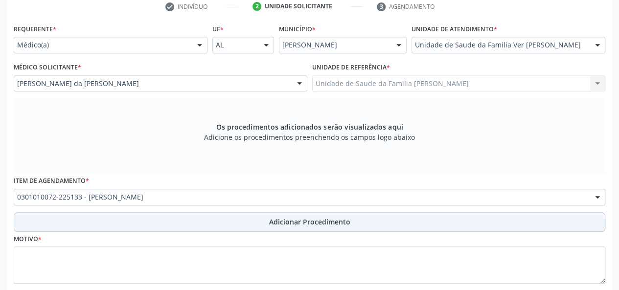
click at [288, 225] on span "Adicionar Procedimento" at bounding box center [309, 222] width 81 height 10
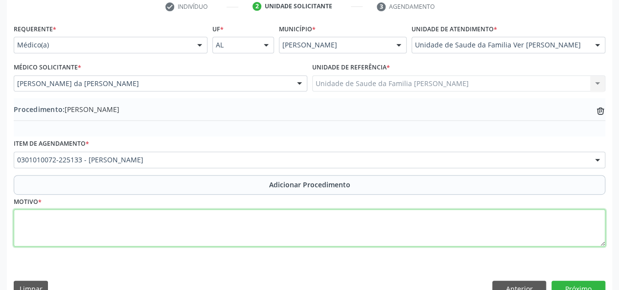
click at [25, 227] on textarea at bounding box center [309, 227] width 591 height 37
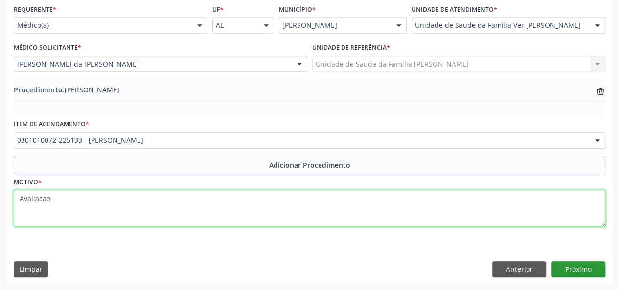
type textarea "Avaliacao"
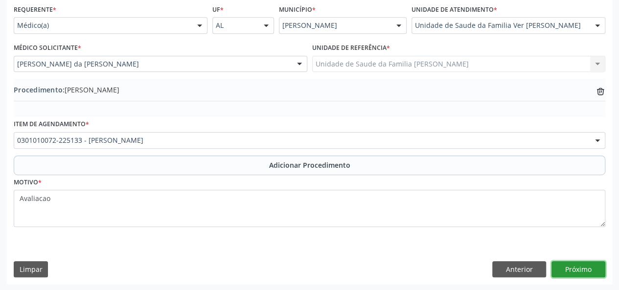
click at [584, 273] on button "Próximo" at bounding box center [578, 269] width 54 height 17
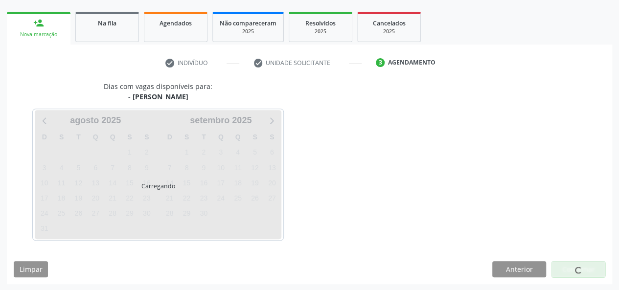
scroll to position [177, 0]
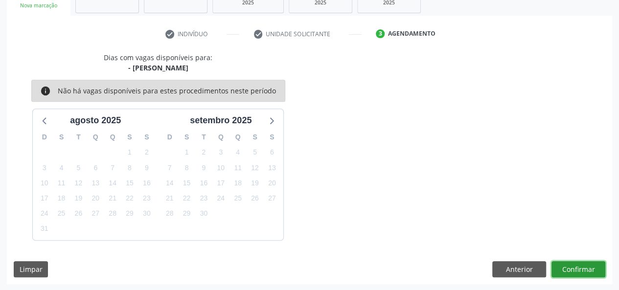
click at [584, 273] on button "Confirmar" at bounding box center [578, 269] width 54 height 17
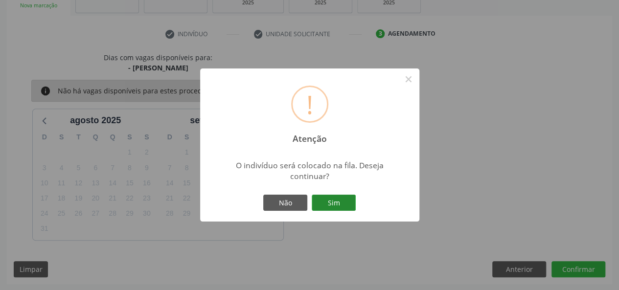
click at [348, 207] on button "Sim" at bounding box center [334, 203] width 44 height 17
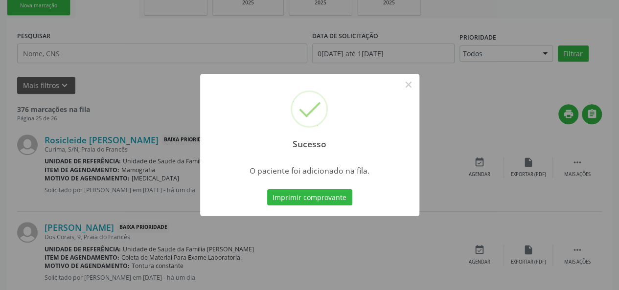
scroll to position [49, 0]
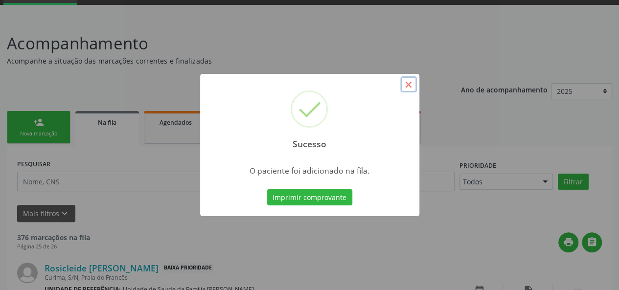
click at [404, 86] on button "×" at bounding box center [408, 84] width 17 height 17
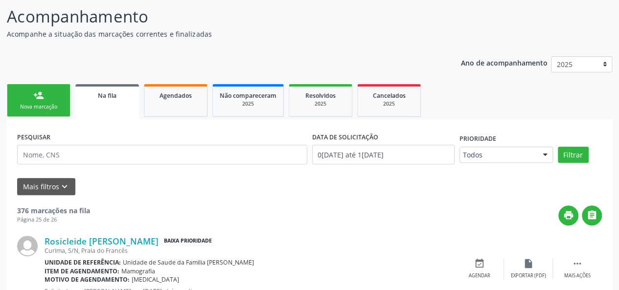
scroll to position [98, 0]
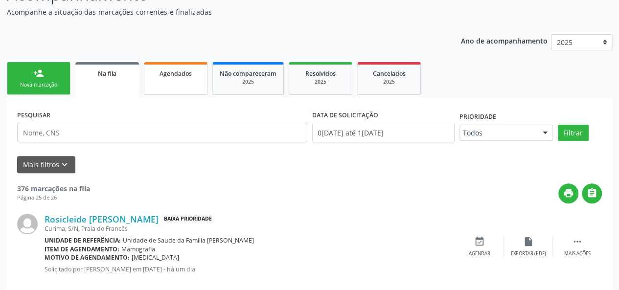
click at [168, 80] on link "Agendados" at bounding box center [176, 78] width 64 height 33
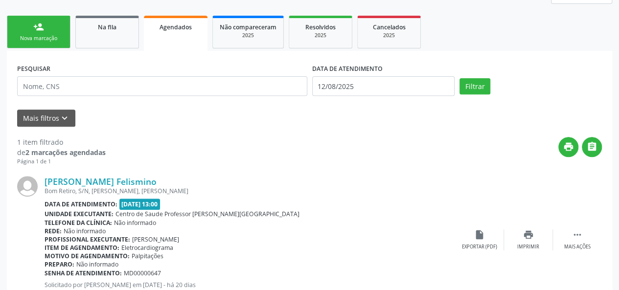
scroll to position [87, 0]
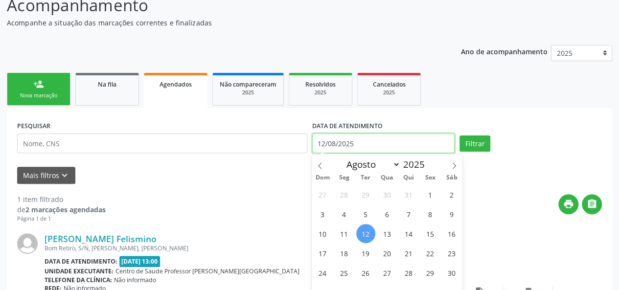
click at [377, 146] on input "12/08/2025" at bounding box center [383, 144] width 142 height 20
click at [319, 164] on icon at bounding box center [319, 165] width 7 height 7
select select "6"
click at [348, 143] on input "12/08/2025" at bounding box center [383, 144] width 142 height 20
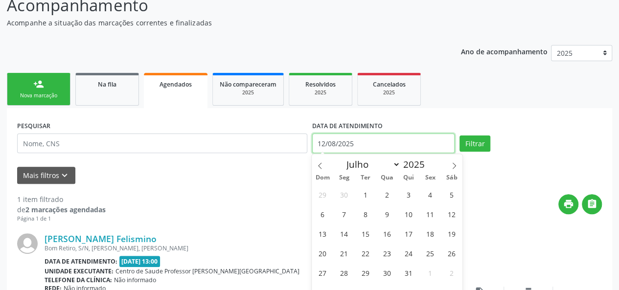
click at [348, 143] on input "12/08/2025" at bounding box center [383, 144] width 142 height 20
select select "7"
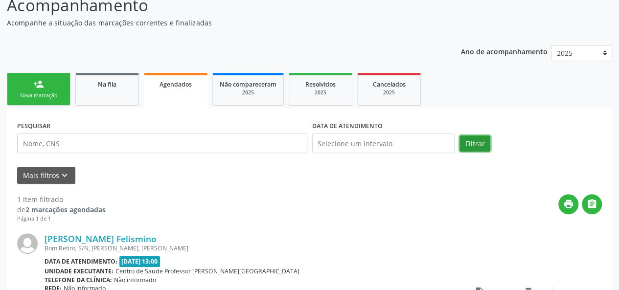
click at [479, 143] on button "Filtrar" at bounding box center [474, 143] width 31 height 17
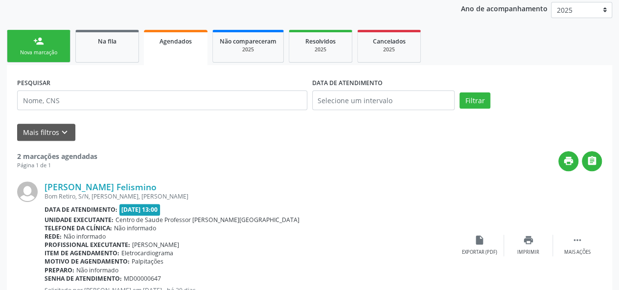
scroll to position [0, 0]
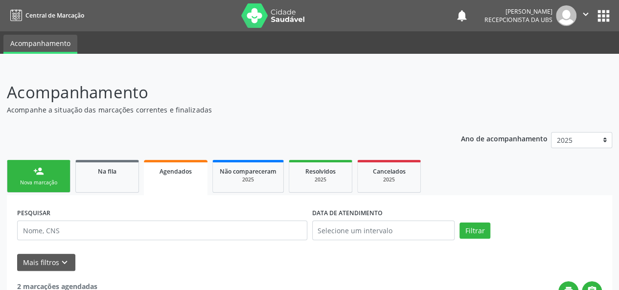
click at [33, 186] on div "Nova marcação" at bounding box center [38, 182] width 49 height 7
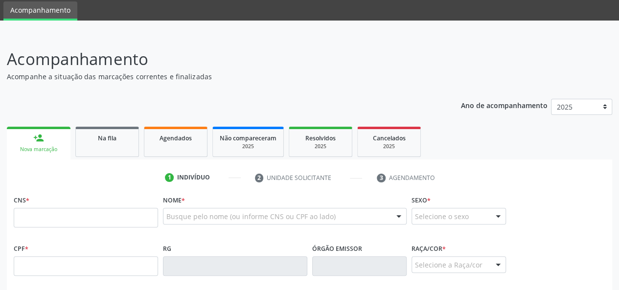
scroll to position [49, 0]
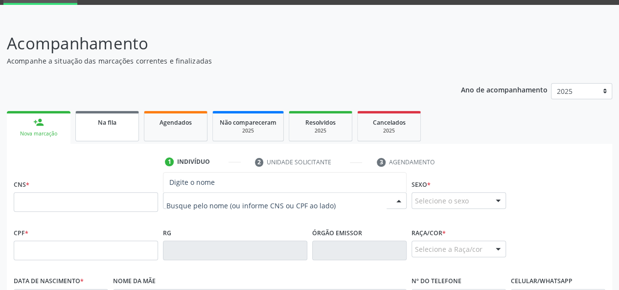
click at [121, 119] on div "Na fila" at bounding box center [107, 122] width 49 height 10
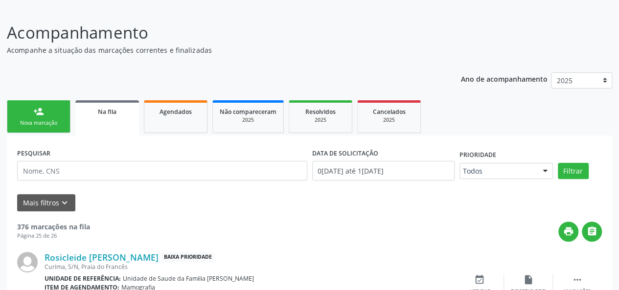
scroll to position [109, 0]
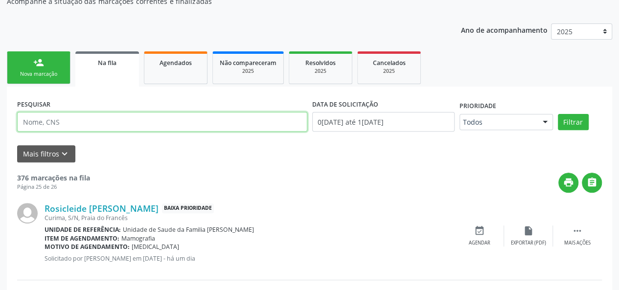
click at [92, 123] on input "text" at bounding box center [162, 122] width 290 height 20
type input "Zelia"
click at [558, 114] on button "Filtrar" at bounding box center [573, 122] width 31 height 17
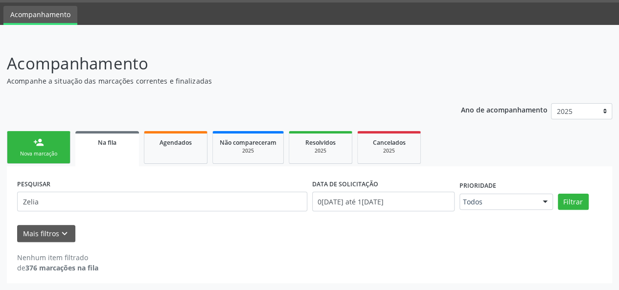
scroll to position [28, 0]
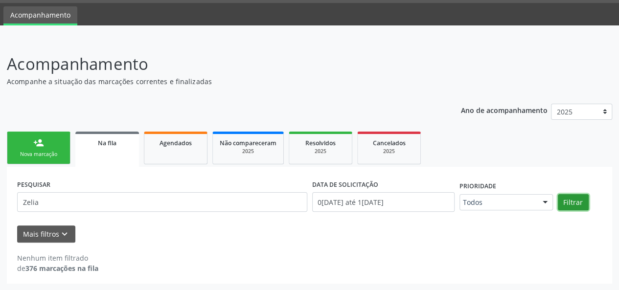
click at [579, 205] on button "Filtrar" at bounding box center [573, 202] width 31 height 17
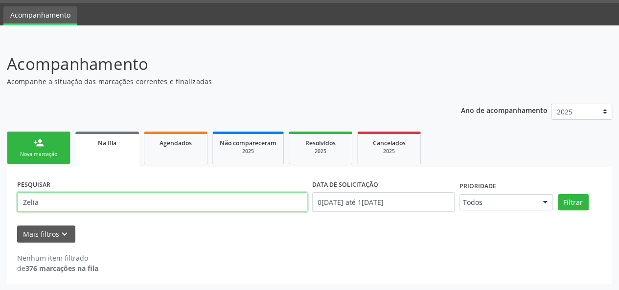
drag, startPoint x: 62, startPoint y: 201, endPoint x: 0, endPoint y: 215, distance: 63.2
click at [0, 215] on div "Acompanhamento Acompanhe a situação das marcações correntes e finalizadas Relat…" at bounding box center [309, 164] width 619 height 251
click at [37, 146] on div "person_add" at bounding box center [38, 142] width 11 height 11
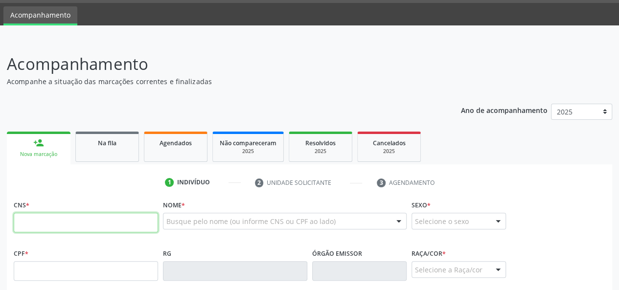
paste input "700 7069 3454 9773"
type input "700 7069 3454 9773"
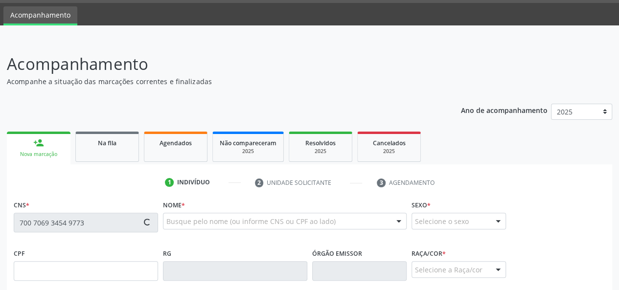
type input "140.137.624-04"
type input "[DATE]"
type input "[PERSON_NAME]"
type input "[PHONE_NUMBER]"
type input "07"
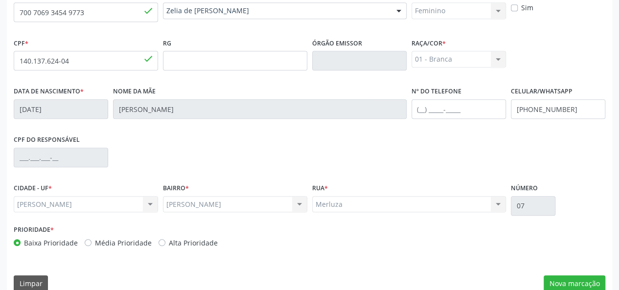
scroll to position [253, 0]
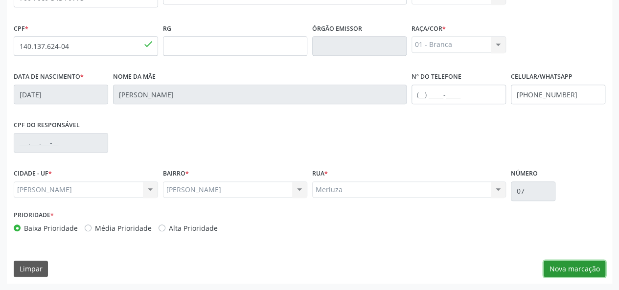
click at [572, 272] on button "Nova marcação" at bounding box center [574, 269] width 62 height 17
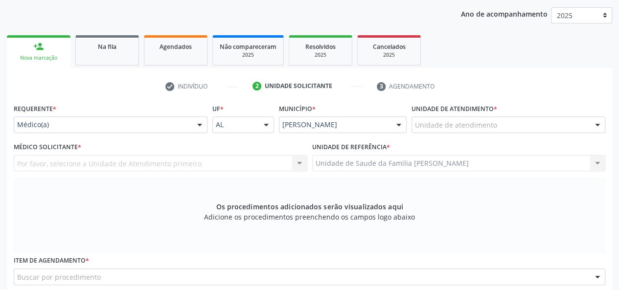
scroll to position [107, 0]
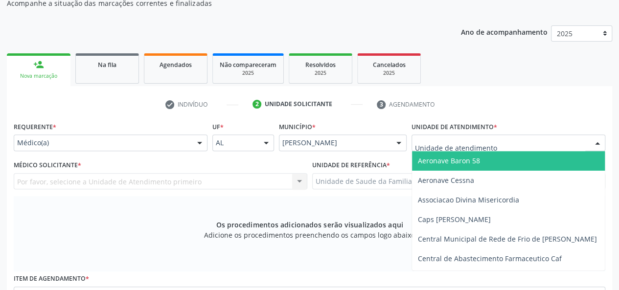
click at [530, 149] on div at bounding box center [508, 143] width 194 height 17
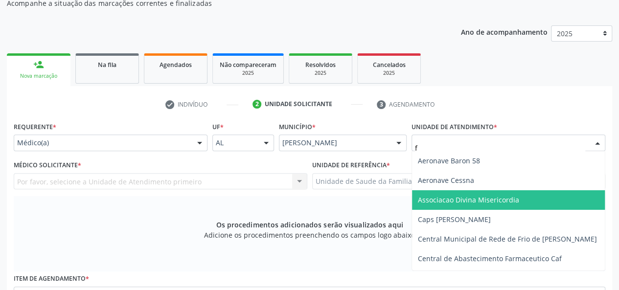
type input "fr"
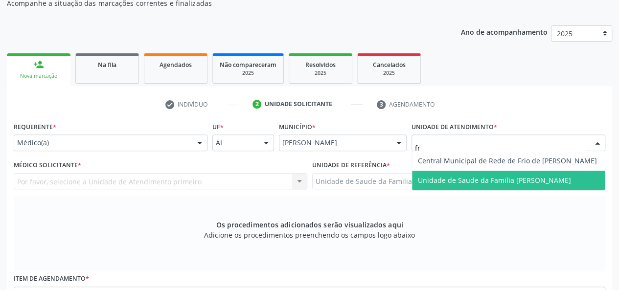
click at [449, 183] on span "Unidade de Saude da Familia [PERSON_NAME]" at bounding box center [494, 180] width 153 height 9
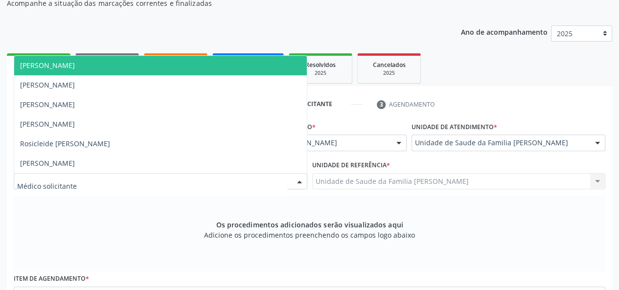
click at [52, 69] on span "[PERSON_NAME]" at bounding box center [160, 66] width 292 height 20
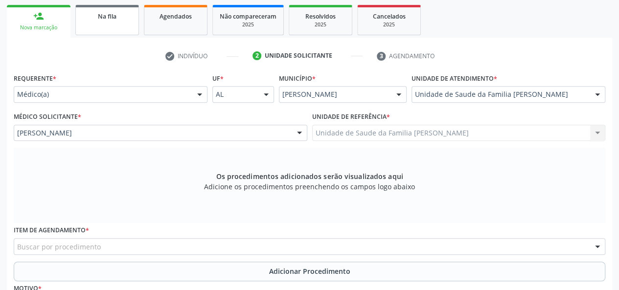
scroll to position [253, 0]
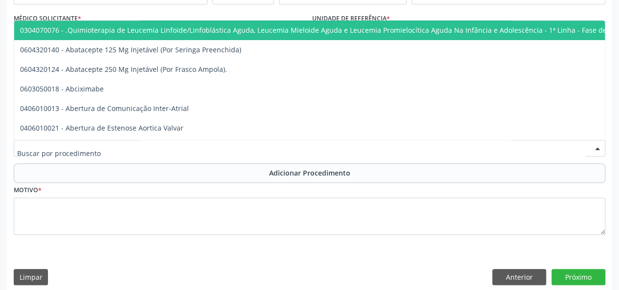
click at [116, 148] on div at bounding box center [309, 148] width 591 height 17
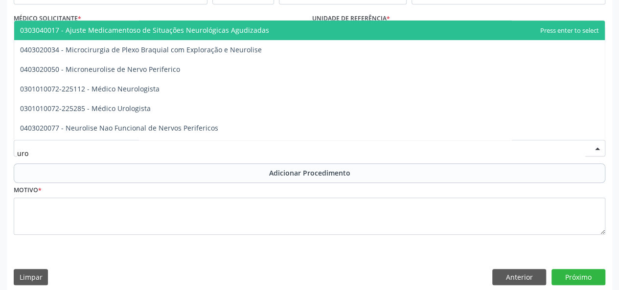
type input "urol"
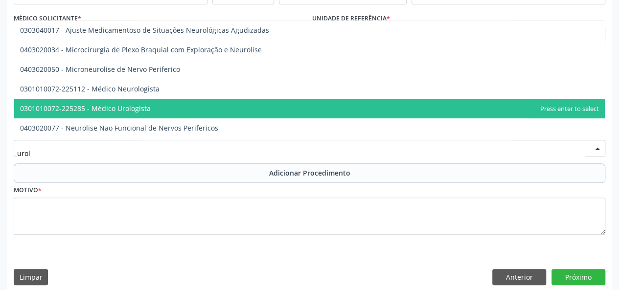
click at [101, 104] on span "0301010072-225285 - Médico Urologista" at bounding box center [85, 108] width 131 height 9
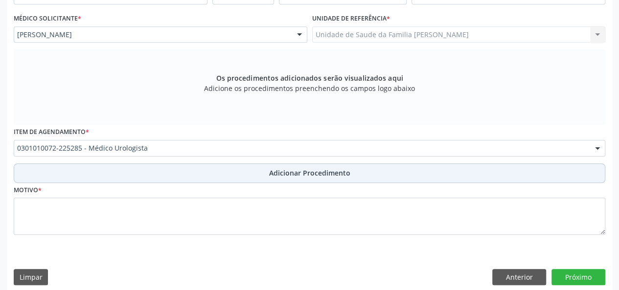
click at [267, 167] on button "Adicionar Procedimento" at bounding box center [309, 173] width 591 height 20
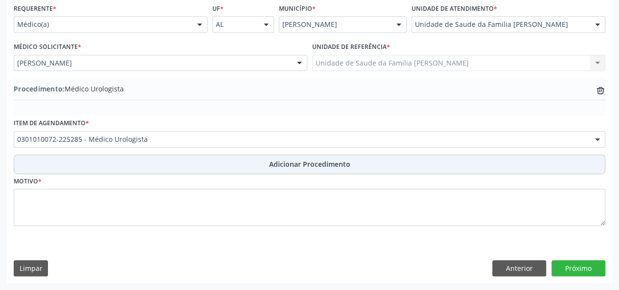
scroll to position [224, 0]
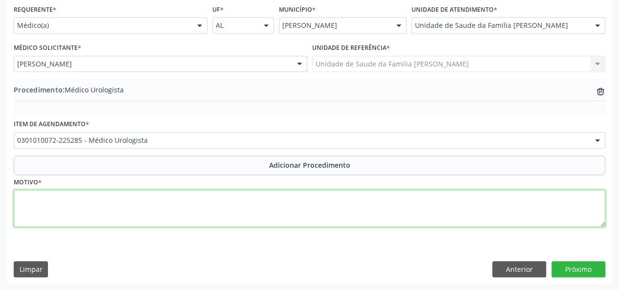
click at [41, 204] on textarea at bounding box center [309, 208] width 591 height 37
type textarea "Incontinencia urinaria"
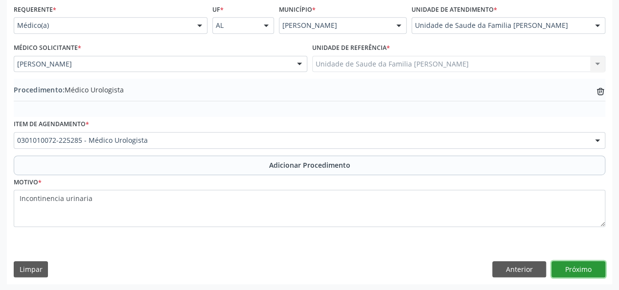
click at [573, 266] on button "Próximo" at bounding box center [578, 269] width 54 height 17
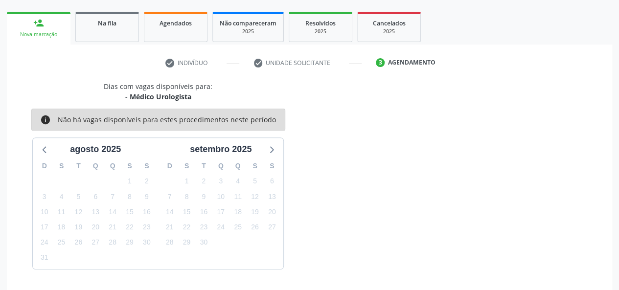
scroll to position [177, 0]
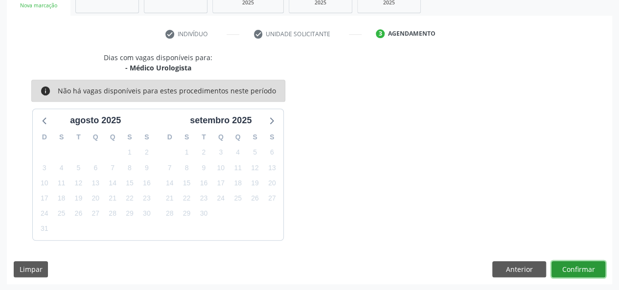
click at [596, 275] on button "Confirmar" at bounding box center [578, 269] width 54 height 17
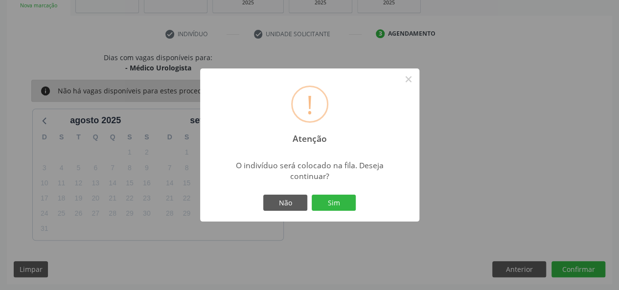
click at [345, 212] on div "Não Sim" at bounding box center [309, 203] width 97 height 21
click at [345, 204] on button "Sim" at bounding box center [334, 203] width 44 height 17
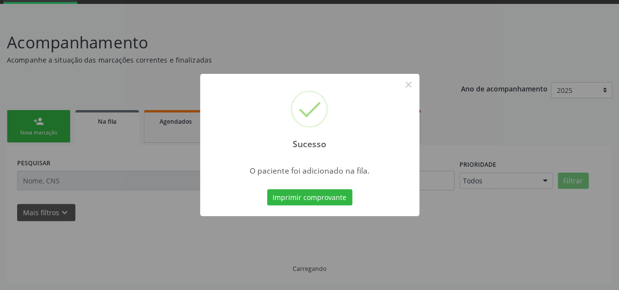
scroll to position [49, 0]
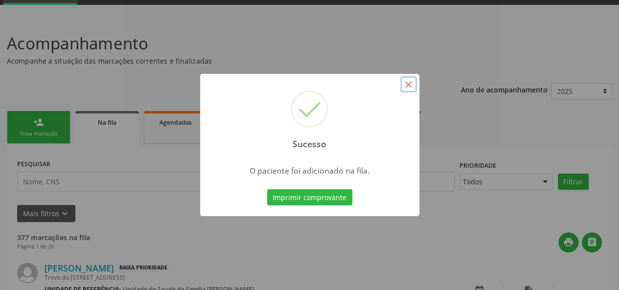
click at [410, 85] on button "×" at bounding box center [408, 84] width 17 height 17
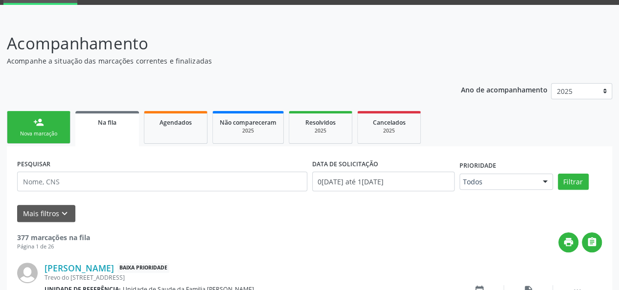
click at [53, 124] on link "person_add Nova marcação" at bounding box center [39, 127] width 64 height 33
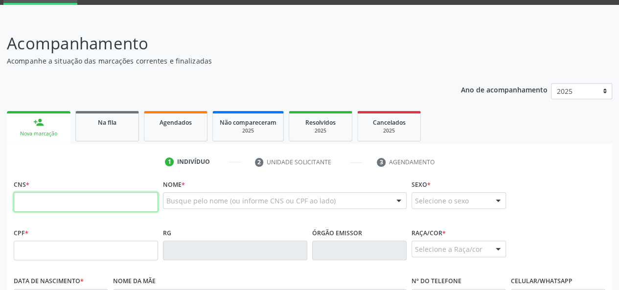
paste input "700 1069 3489 4611"
type input "700 1069 3489 4611"
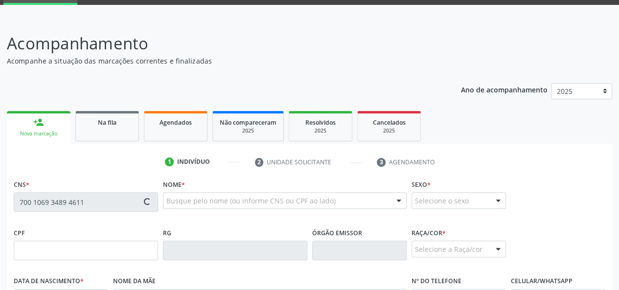
type input "185.237.154-44"
type input "[DATE]"
type input "[PERSON_NAME]"
type input "[PHONE_NUMBER]"
type input "07"
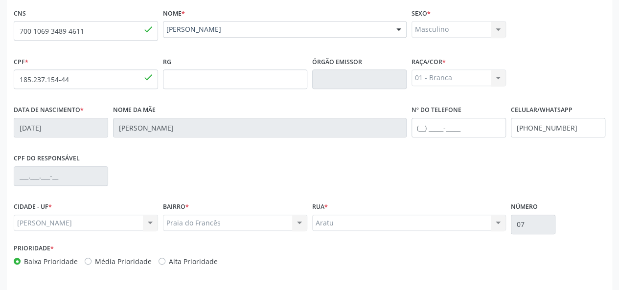
scroll to position [253, 0]
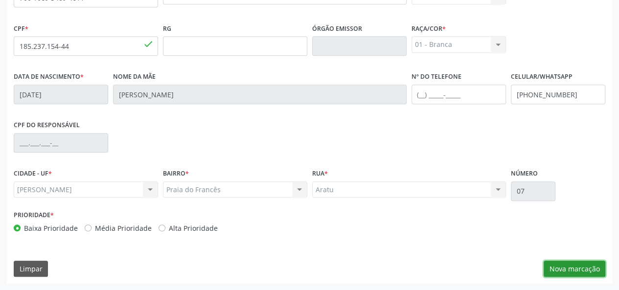
click at [578, 264] on button "Nova marcação" at bounding box center [574, 269] width 62 height 17
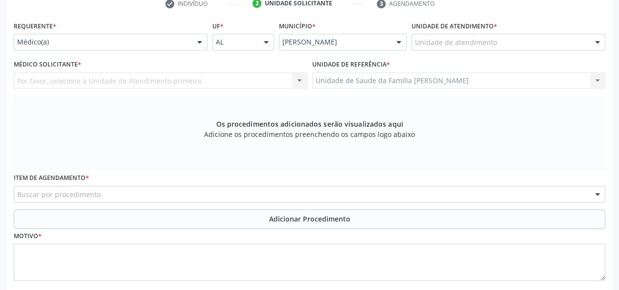
scroll to position [107, 0]
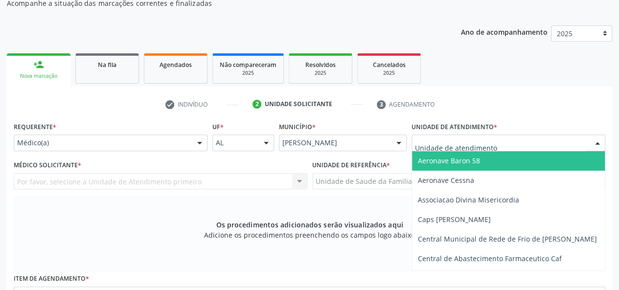
click at [420, 148] on div at bounding box center [508, 143] width 194 height 17
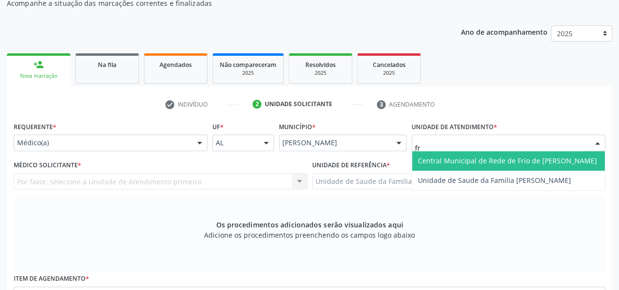
type input "fra"
click at [432, 163] on span "Unidade de Saude da Familia [PERSON_NAME]" at bounding box center [494, 160] width 153 height 9
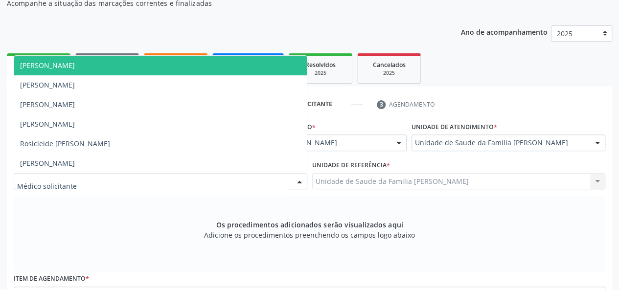
click at [48, 69] on span "[PERSON_NAME]" at bounding box center [47, 65] width 55 height 9
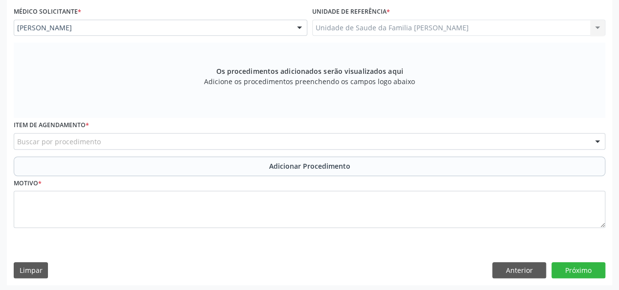
scroll to position [261, 0]
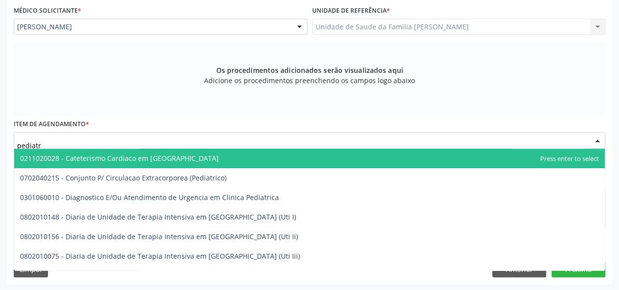
type input "pediatra"
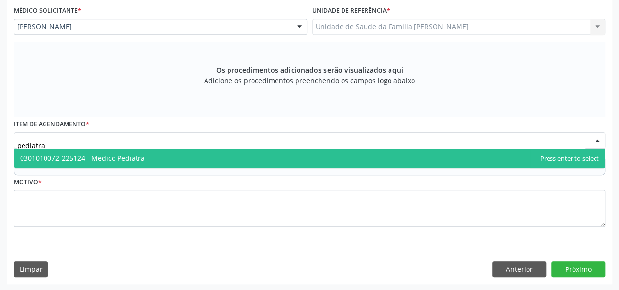
click at [68, 154] on span "0301010072-225124 - Médico Pediatra" at bounding box center [82, 158] width 125 height 9
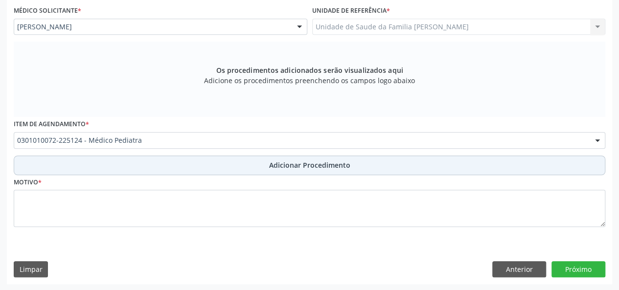
drag, startPoint x: 287, startPoint y: 169, endPoint x: 274, endPoint y: 173, distance: 13.3
click at [287, 169] on span "Adicionar Procedimento" at bounding box center [309, 165] width 81 height 10
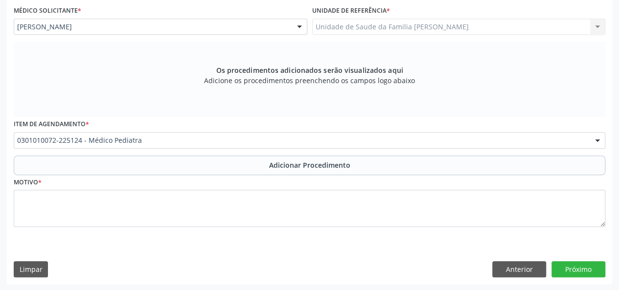
scroll to position [224, 0]
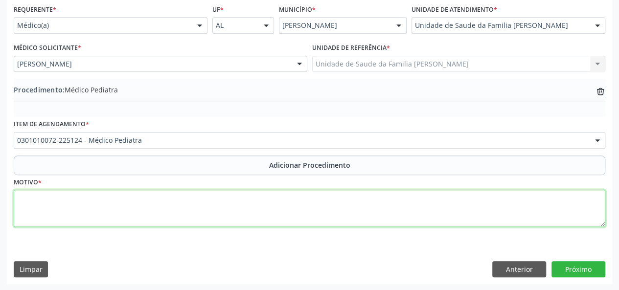
click at [44, 204] on textarea at bounding box center [309, 208] width 591 height 37
type textarea "Acompanhamento"
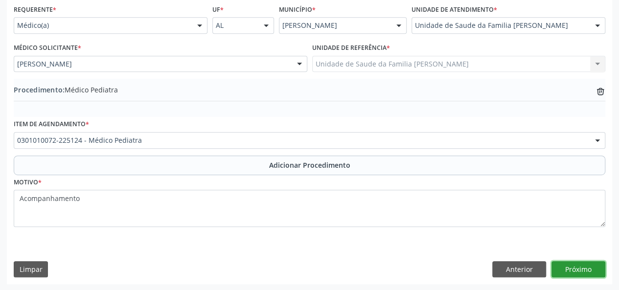
click at [581, 265] on button "Próximo" at bounding box center [578, 269] width 54 height 17
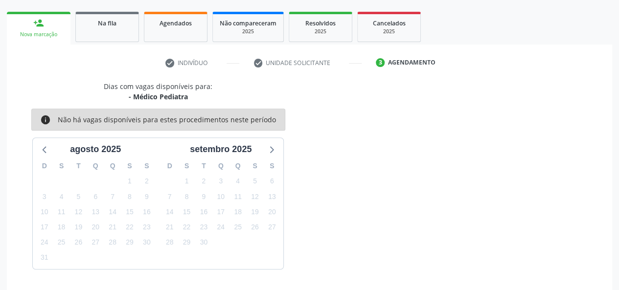
scroll to position [177, 0]
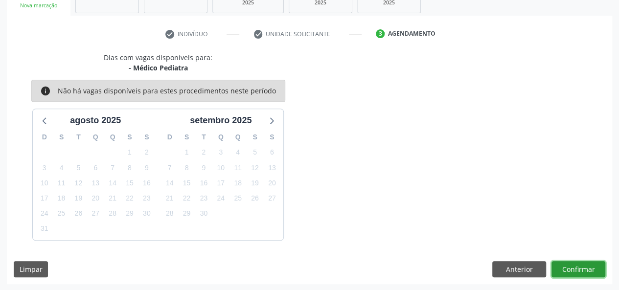
click at [596, 263] on button "Confirmar" at bounding box center [578, 269] width 54 height 17
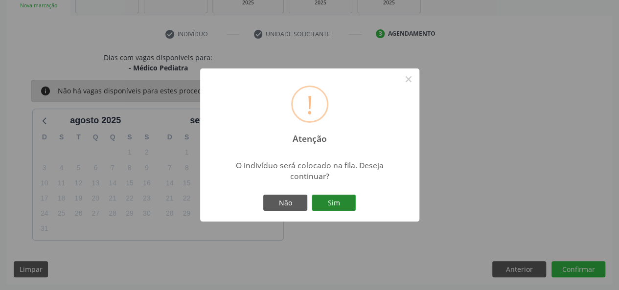
click at [328, 204] on button "Sim" at bounding box center [334, 203] width 44 height 17
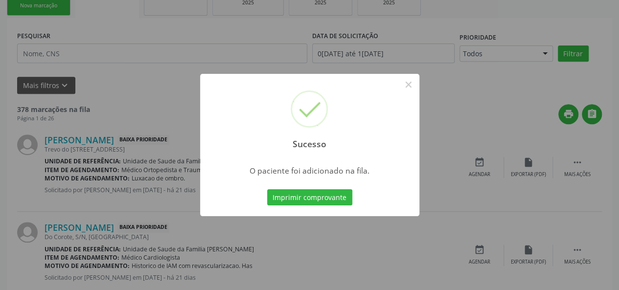
scroll to position [49, 0]
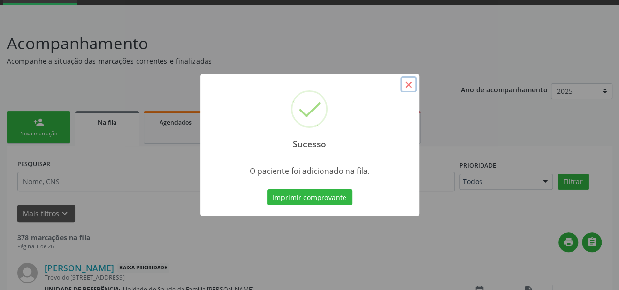
click at [407, 87] on button "×" at bounding box center [408, 84] width 17 height 17
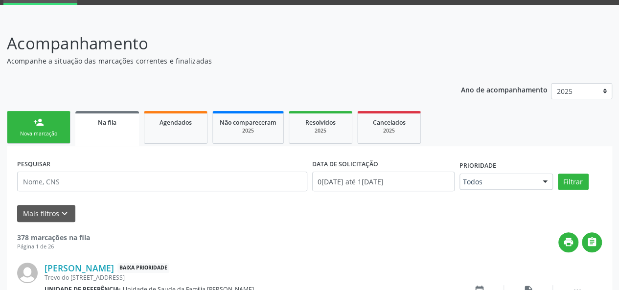
click at [31, 131] on div "Nova marcação" at bounding box center [38, 133] width 49 height 7
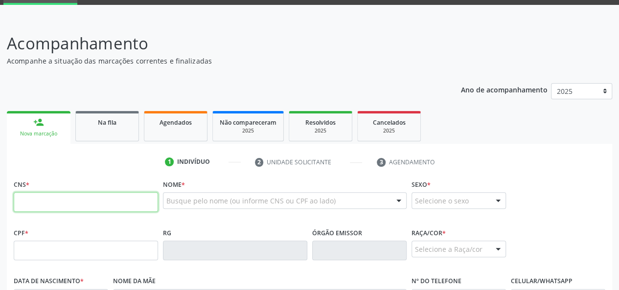
paste input "171 0307 9439"
type input "171 0307 9439"
drag, startPoint x: 77, startPoint y: 202, endPoint x: 0, endPoint y: 202, distance: 77.3
click at [0, 202] on div "Acompanhamento Acompanhe a situação das marcações correntes e finalizadas Relat…" at bounding box center [309, 257] width 619 height 476
click at [80, 202] on input "text" at bounding box center [86, 202] width 144 height 20
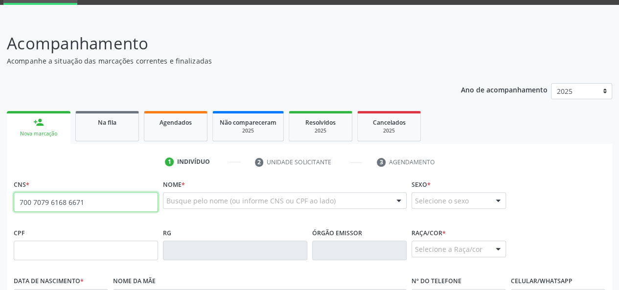
type input "700 7079 6168 6671"
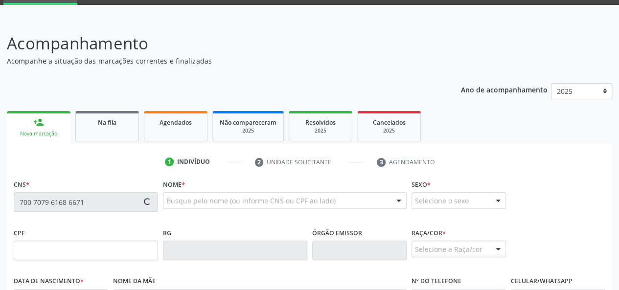
type input "171.030.794-39"
type input "1[DATE]"
type input "[PERSON_NAME]"
type input "[PHONE_NUMBER]"
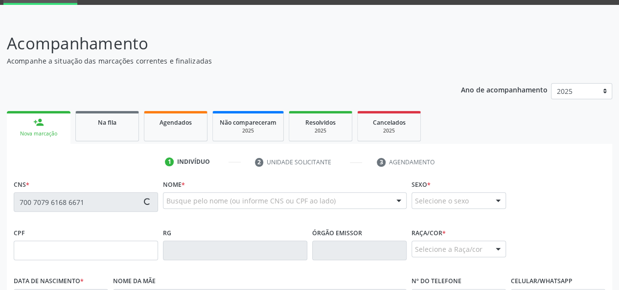
type input "S/N"
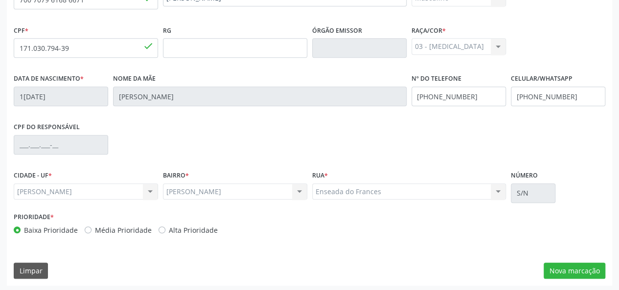
scroll to position [253, 0]
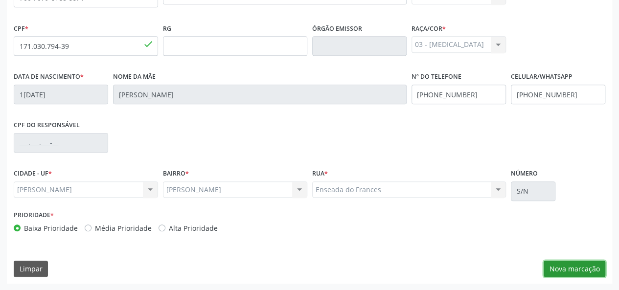
click at [592, 269] on button "Nova marcação" at bounding box center [574, 269] width 62 height 17
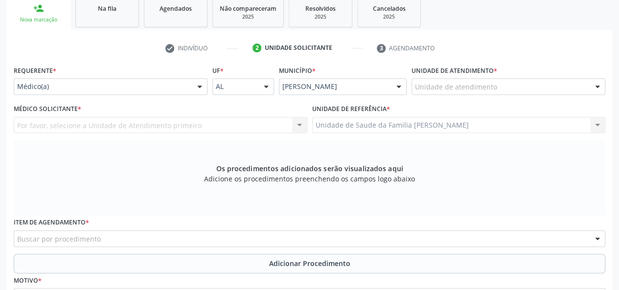
scroll to position [156, 0]
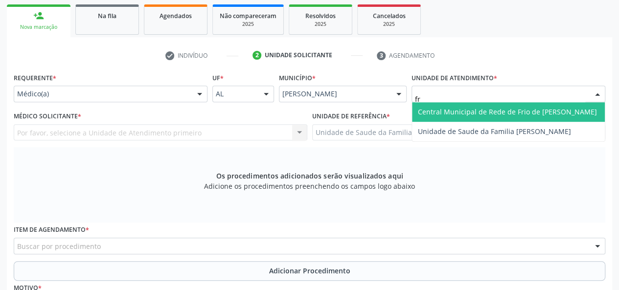
type input "fra"
click at [459, 120] on span "Unidade de Saude da Familia [PERSON_NAME]" at bounding box center [508, 112] width 193 height 20
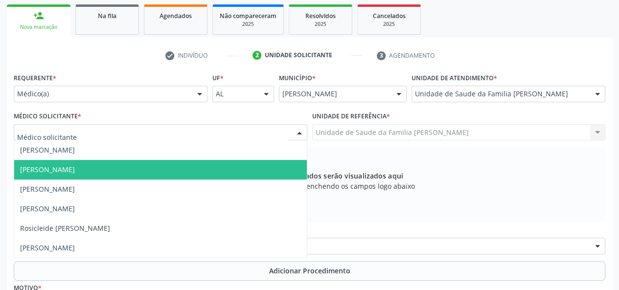
click at [48, 153] on span "[PERSON_NAME]" at bounding box center [47, 149] width 55 height 9
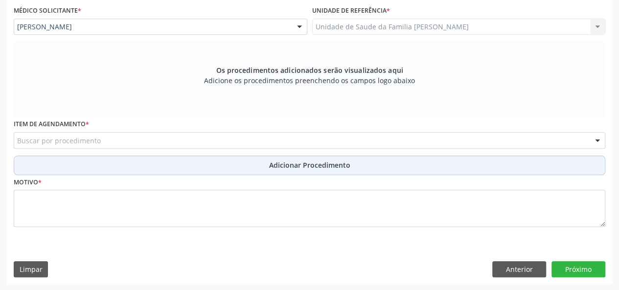
scroll to position [261, 0]
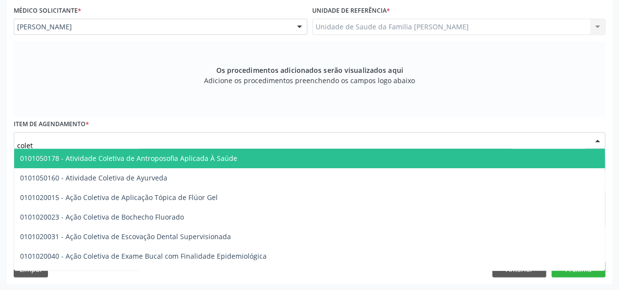
type input "coleta"
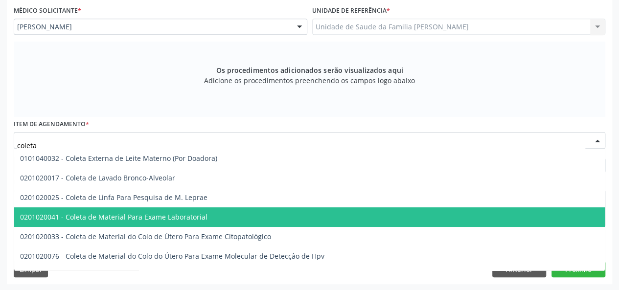
click at [143, 219] on span "0201020041 - Coleta de Material Para Exame Laboratorial" at bounding box center [113, 216] width 187 height 9
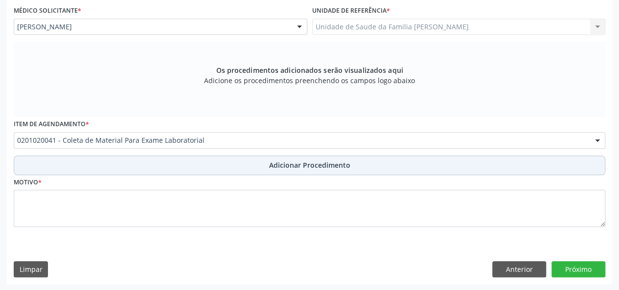
click at [283, 164] on span "Adicionar Procedimento" at bounding box center [309, 165] width 81 height 10
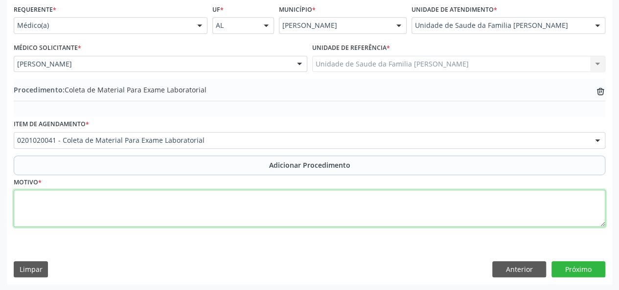
click at [19, 197] on textarea at bounding box center [309, 208] width 591 height 37
type textarea "Avaliacao"
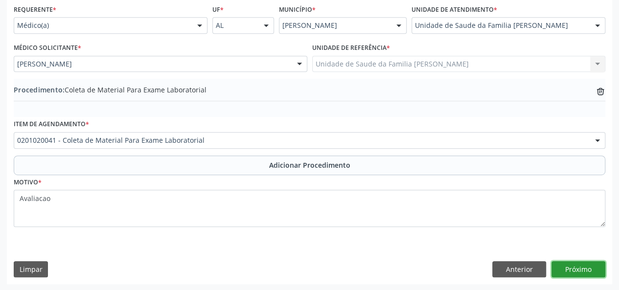
click at [569, 268] on button "Próximo" at bounding box center [578, 269] width 54 height 17
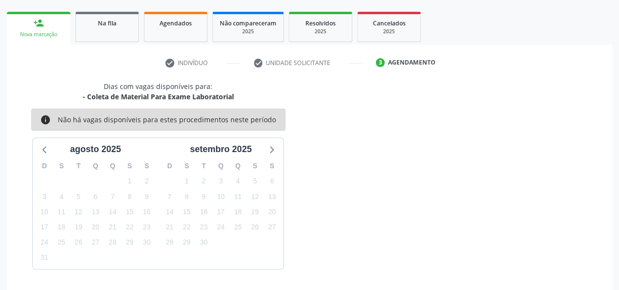
scroll to position [177, 0]
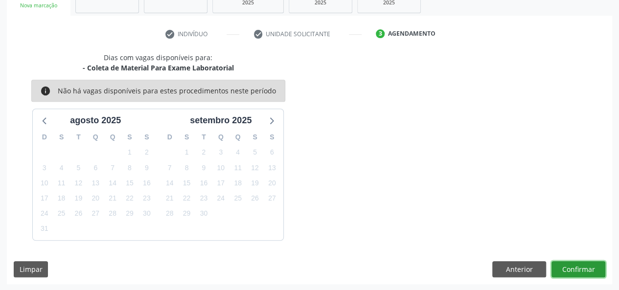
click at [570, 268] on button "Confirmar" at bounding box center [578, 269] width 54 height 17
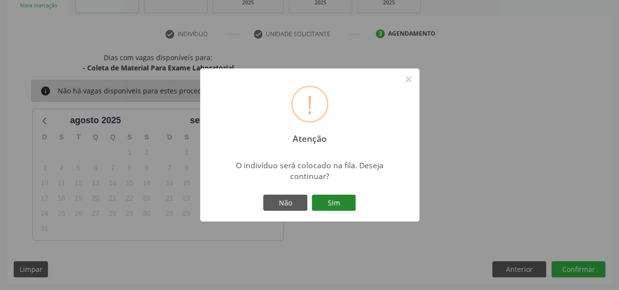
click at [332, 199] on button "Sim" at bounding box center [334, 203] width 44 height 17
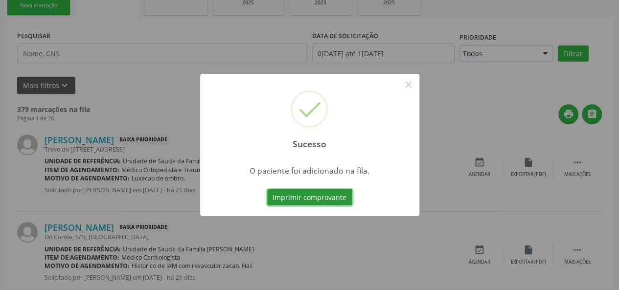
scroll to position [49, 0]
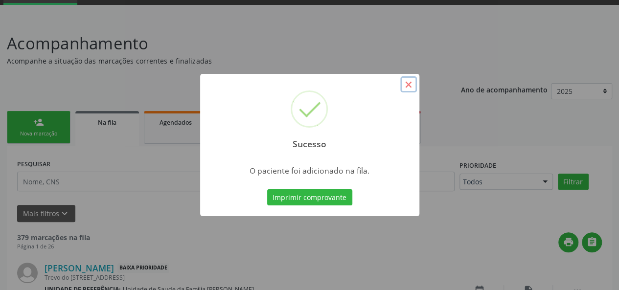
click at [404, 80] on button "×" at bounding box center [408, 84] width 17 height 17
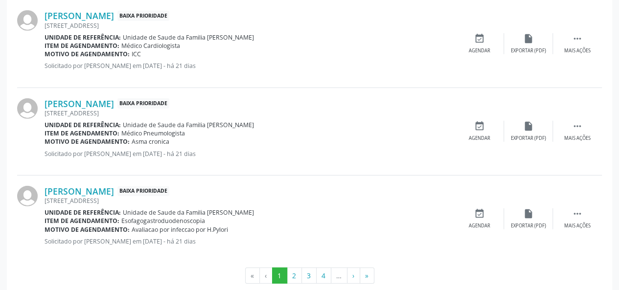
scroll to position [1384, 0]
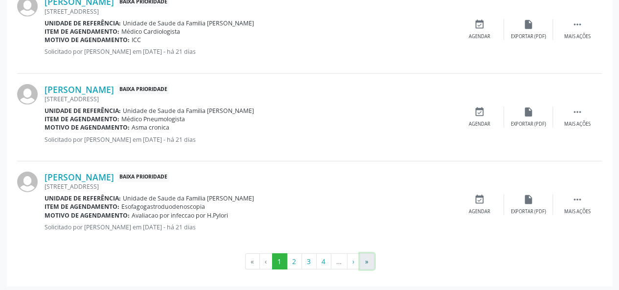
click at [372, 256] on button "»" at bounding box center [367, 261] width 15 height 17
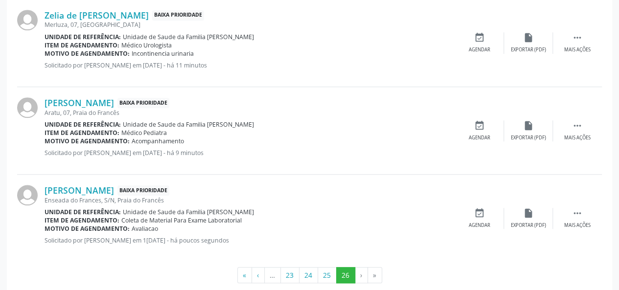
scroll to position [405, 0]
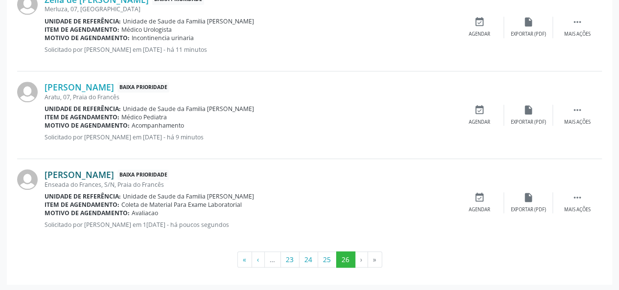
click at [114, 172] on link "[PERSON_NAME]" at bounding box center [79, 174] width 69 height 11
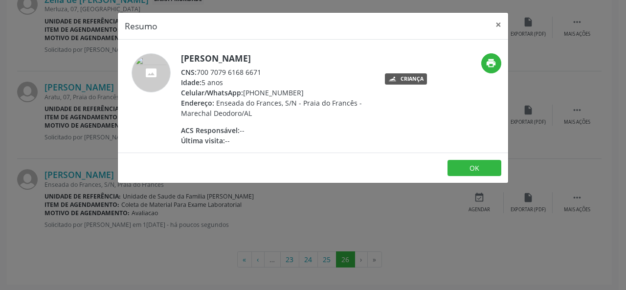
drag, startPoint x: 264, startPoint y: 72, endPoint x: 197, endPoint y: 66, distance: 67.8
click at [197, 66] on div "[PERSON_NAME] CNS: 700 7079 6168 6671 Idade: 5 anos Celular/WhatsApp: [PHONE_NU…" at bounding box center [276, 99] width 190 height 92
copy div "700 7079 6168 6671"
click at [498, 21] on button "×" at bounding box center [499, 25] width 20 height 24
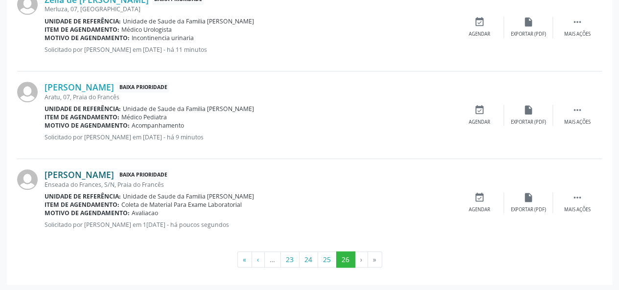
click at [114, 172] on link "[PERSON_NAME]" at bounding box center [79, 174] width 69 height 11
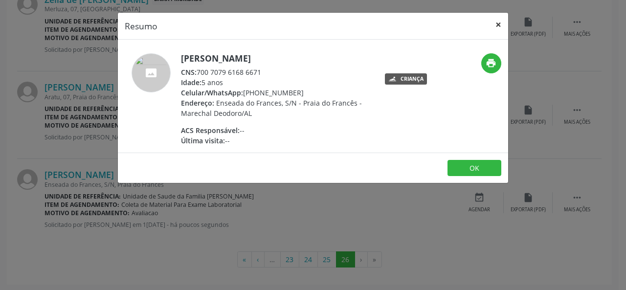
click at [503, 26] on button "×" at bounding box center [499, 25] width 20 height 24
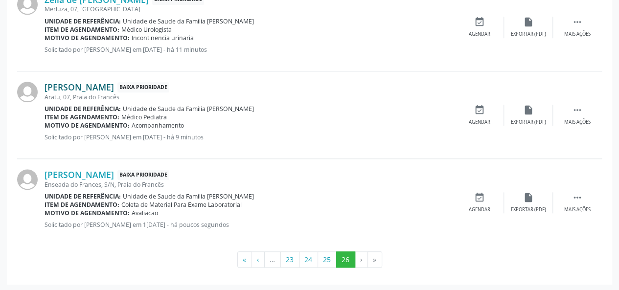
click at [114, 86] on link "[PERSON_NAME]" at bounding box center [79, 87] width 69 height 11
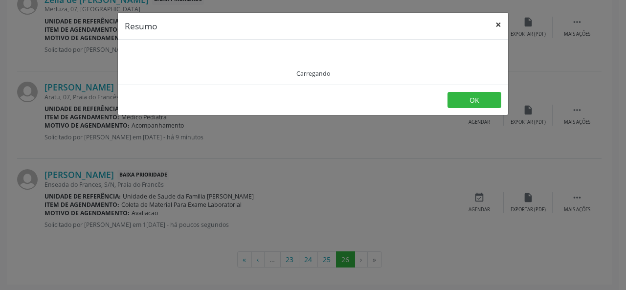
click at [500, 20] on button "×" at bounding box center [499, 25] width 20 height 24
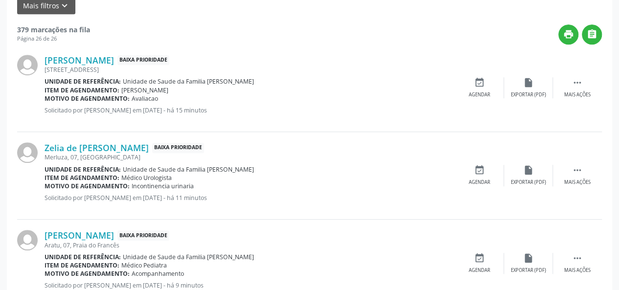
scroll to position [209, 0]
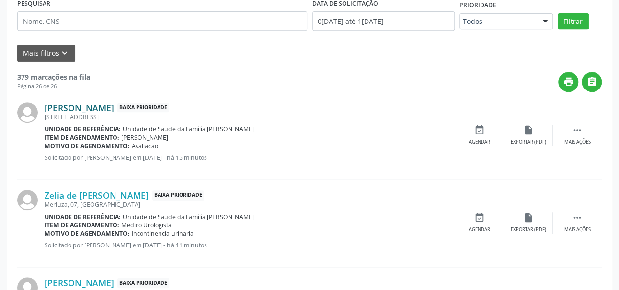
click at [88, 110] on link "[PERSON_NAME]" at bounding box center [79, 107] width 69 height 11
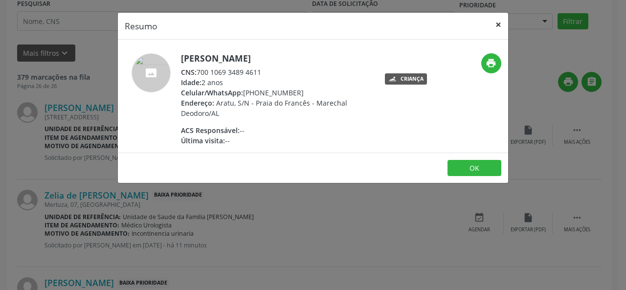
click at [499, 25] on button "×" at bounding box center [499, 25] width 20 height 24
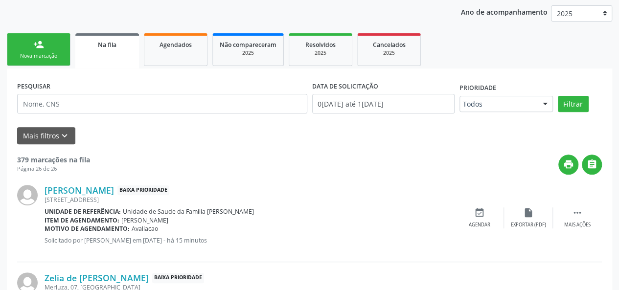
scroll to position [112, 0]
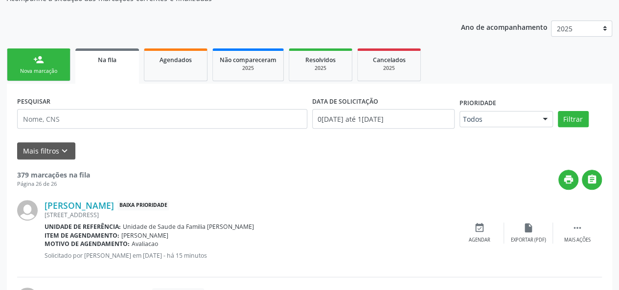
click at [31, 57] on link "person_add Nova marcação" at bounding box center [39, 64] width 64 height 33
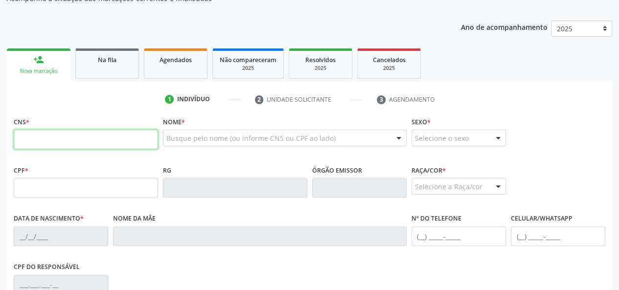
paste input "700 7079 6168 6671"
type input "700 7079 6168 6671"
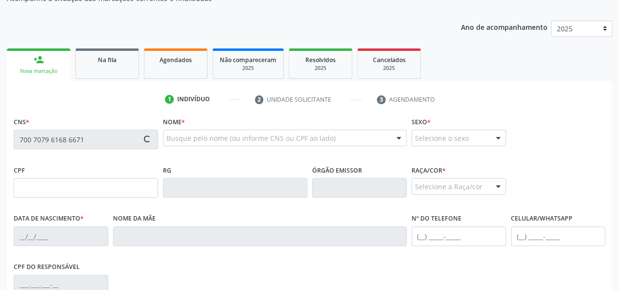
type input "171.030.794-39"
type input "1[DATE]"
type input "[PERSON_NAME]"
type input "[PHONE_NUMBER]"
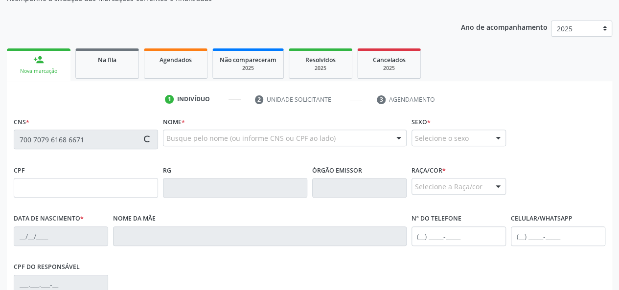
type input "S/N"
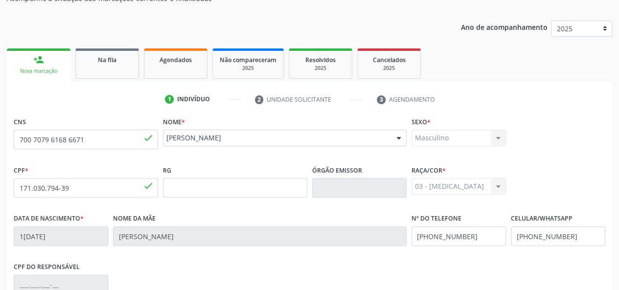
scroll to position [253, 0]
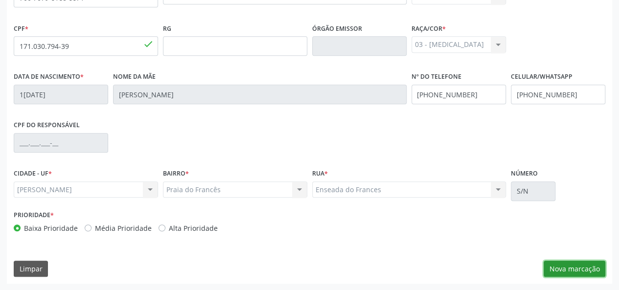
click at [588, 270] on button "Nova marcação" at bounding box center [574, 269] width 62 height 17
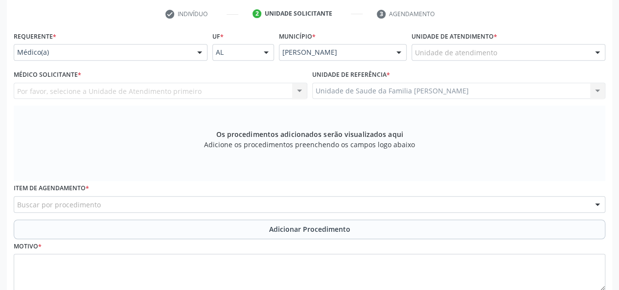
scroll to position [156, 0]
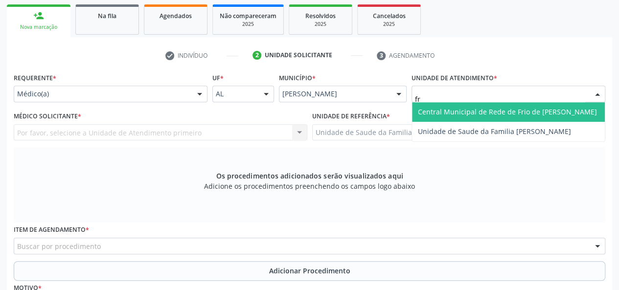
type input "fra"
click at [448, 114] on span "Unidade de Saude da Familia [PERSON_NAME]" at bounding box center [494, 111] width 153 height 9
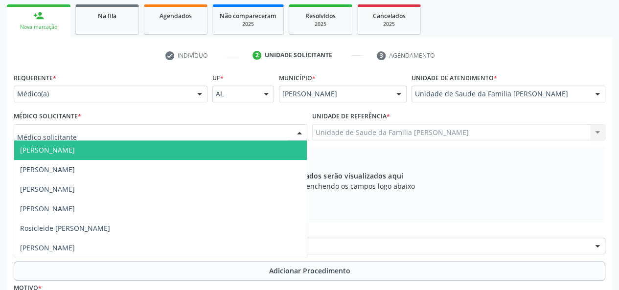
click at [33, 149] on span "[PERSON_NAME]" at bounding box center [47, 149] width 55 height 9
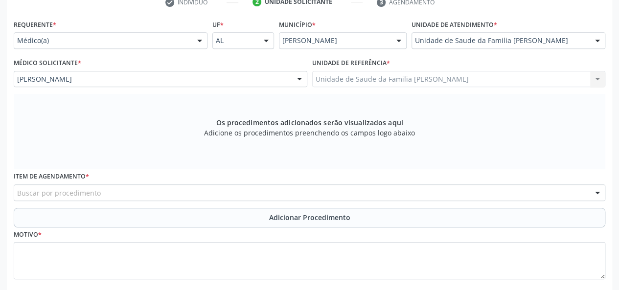
scroll to position [253, 0]
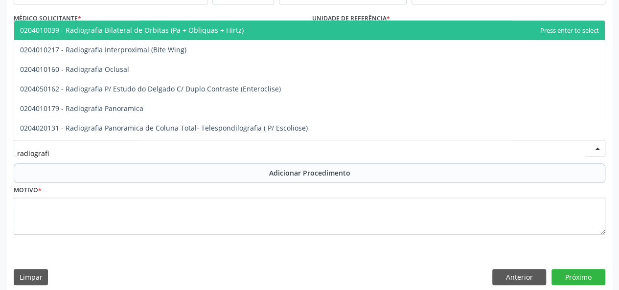
type input "radiografia"
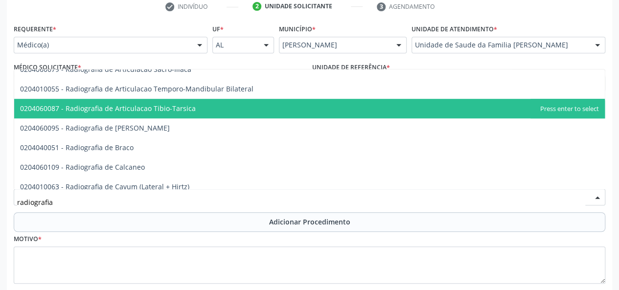
scroll to position [391, 0]
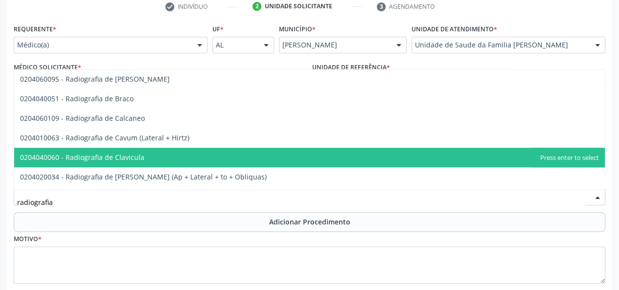
click at [146, 156] on span "0204040060 - Radiografia de Clavicula" at bounding box center [309, 158] width 590 height 20
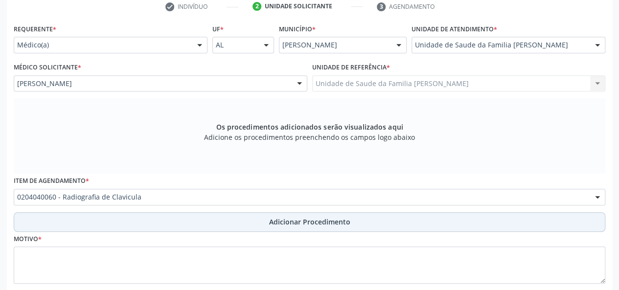
click at [284, 221] on span "Adicionar Procedimento" at bounding box center [309, 222] width 81 height 10
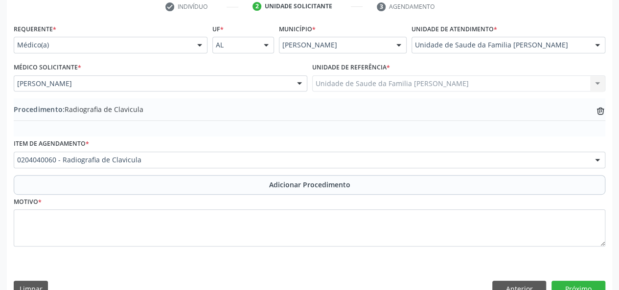
scroll to position [224, 0]
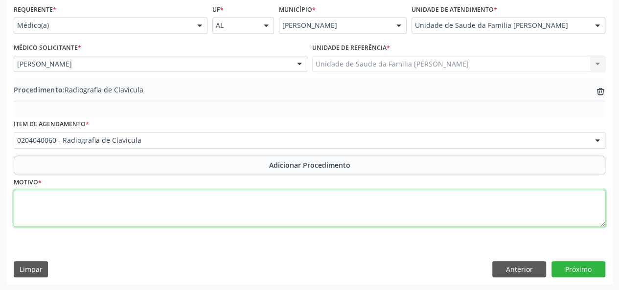
click at [22, 201] on textarea at bounding box center [309, 208] width 591 height 37
type textarea "Fratura"
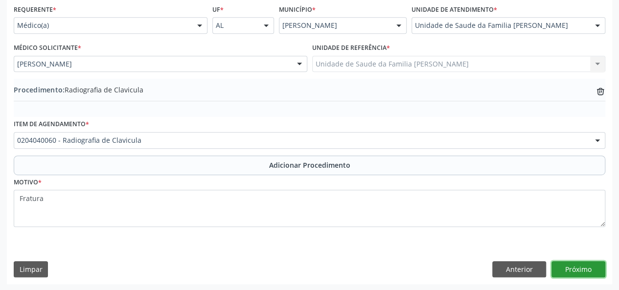
click at [597, 267] on button "Próximo" at bounding box center [578, 269] width 54 height 17
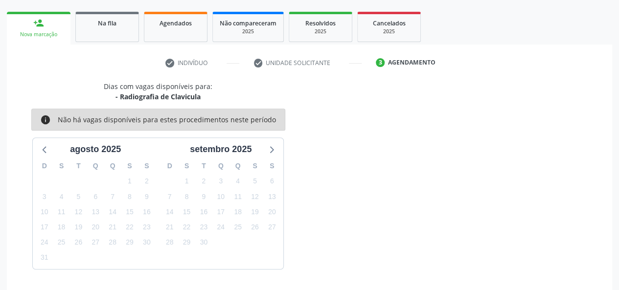
scroll to position [177, 0]
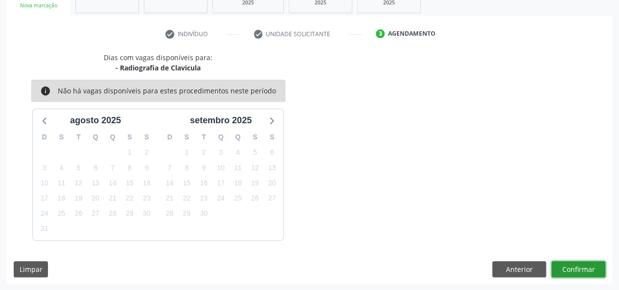
click at [595, 261] on button "Confirmar" at bounding box center [578, 269] width 54 height 17
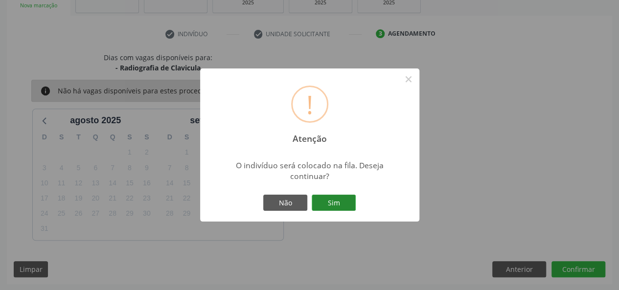
click at [319, 200] on button "Sim" at bounding box center [334, 203] width 44 height 17
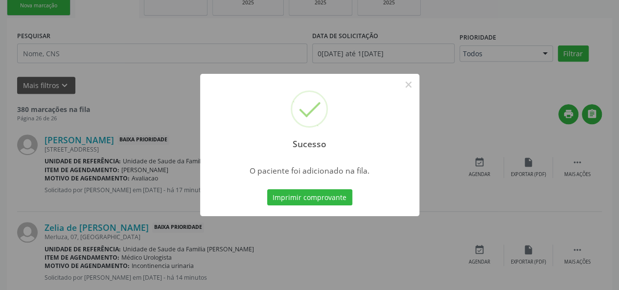
scroll to position [49, 0]
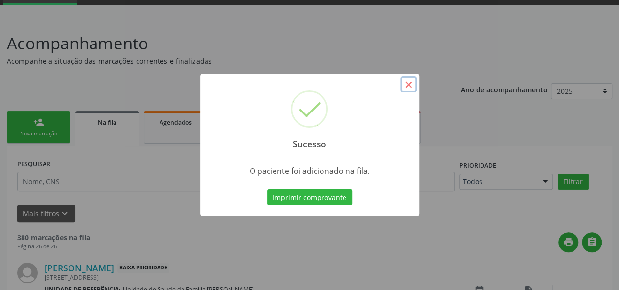
click at [410, 89] on button "×" at bounding box center [408, 84] width 17 height 17
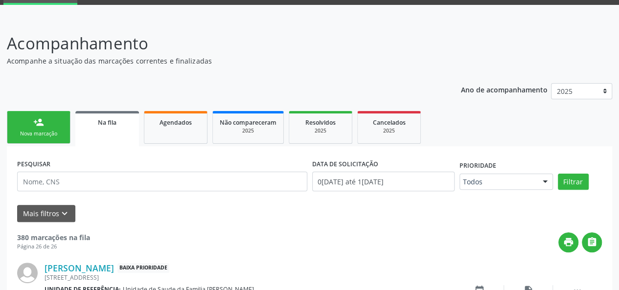
click at [40, 125] on div "person_add" at bounding box center [38, 122] width 11 height 11
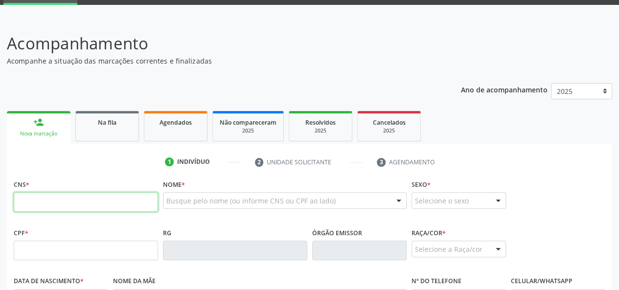
click at [48, 197] on input "text" at bounding box center [86, 202] width 144 height 20
type input "700 2094 8245 2227"
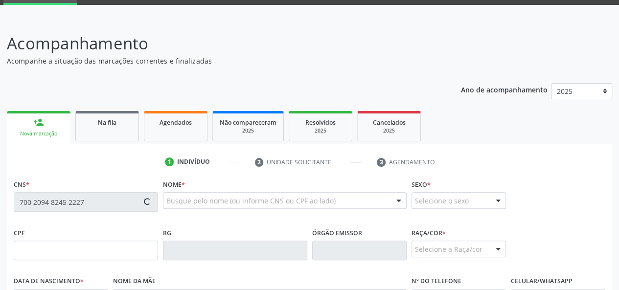
type input "164.868.464-53"
type input "1[DATE]"
type input "[PERSON_NAME]"
type input "[PHONE_NUMBER]"
type input "032"
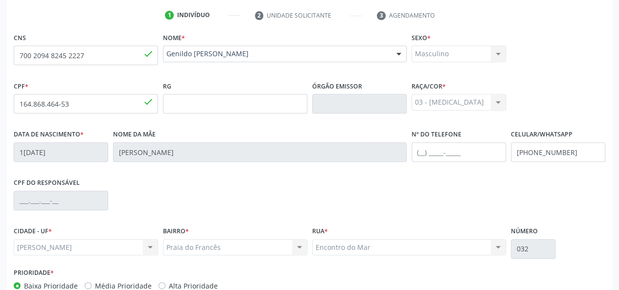
scroll to position [253, 0]
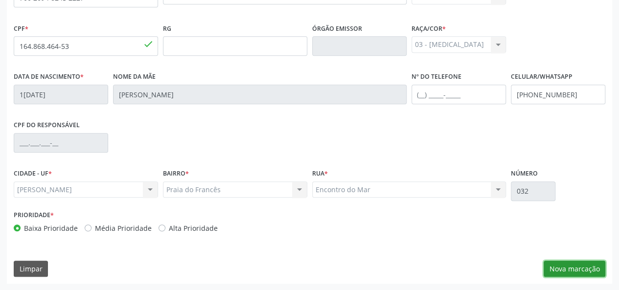
click at [583, 266] on button "Nova marcação" at bounding box center [574, 269] width 62 height 17
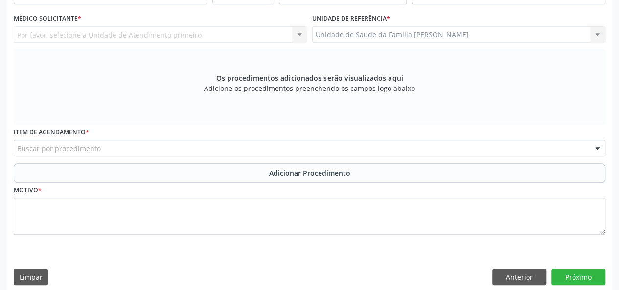
scroll to position [107, 0]
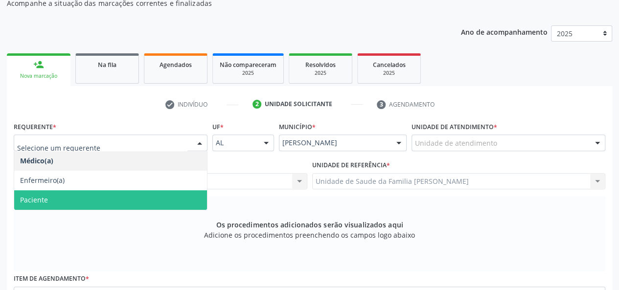
click at [50, 201] on span "Paciente" at bounding box center [110, 200] width 193 height 20
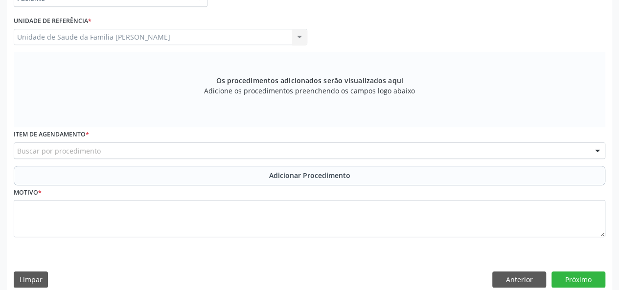
scroll to position [253, 0]
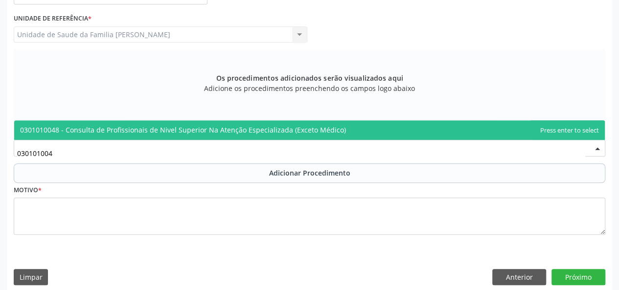
type input "0301010048"
click at [181, 132] on span "0301010048 - Consulta de Profissionais de Nivel Superior Na Atenção Especializa…" at bounding box center [183, 129] width 326 height 9
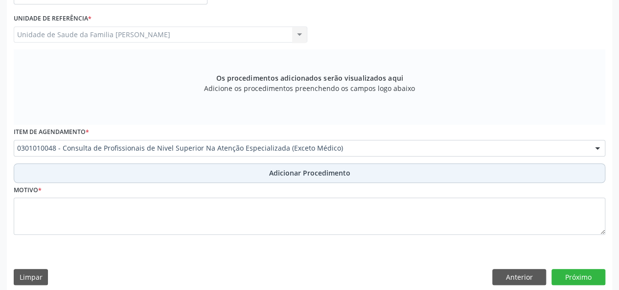
click at [275, 171] on span "Adicionar Procedimento" at bounding box center [309, 173] width 81 height 10
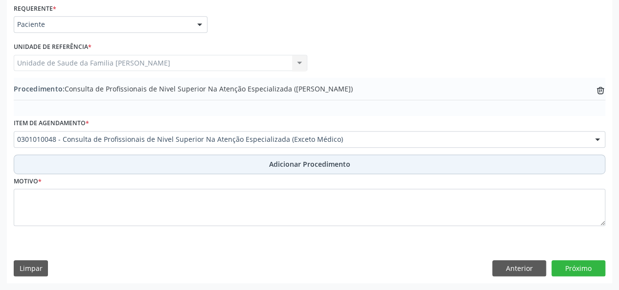
scroll to position [224, 0]
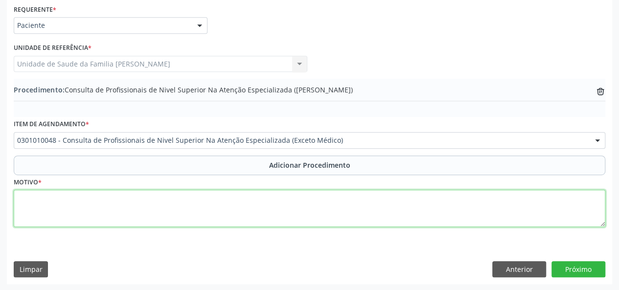
click at [48, 205] on textarea at bounding box center [309, 208] width 591 height 37
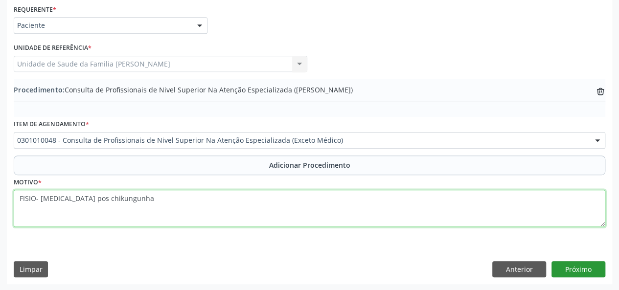
type textarea "FISIO- [MEDICAL_DATA] pos chikungunha"
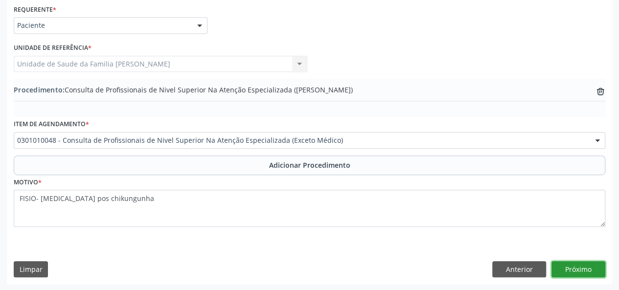
click at [578, 270] on button "Próximo" at bounding box center [578, 269] width 54 height 17
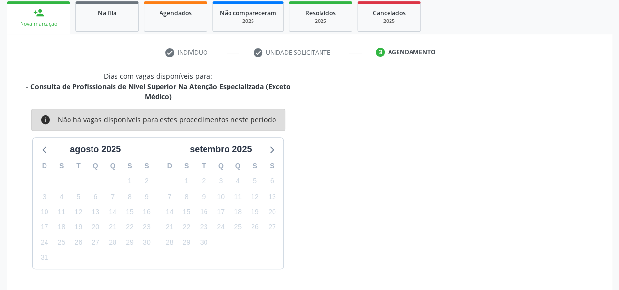
scroll to position [187, 0]
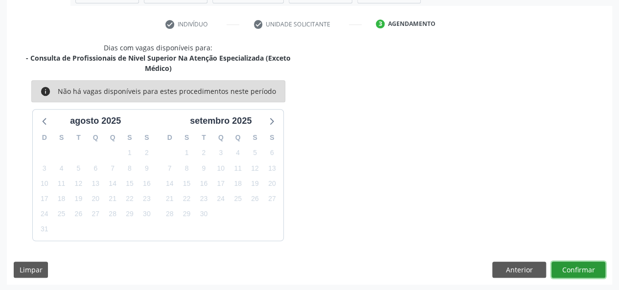
click at [578, 270] on button "Confirmar" at bounding box center [578, 270] width 54 height 17
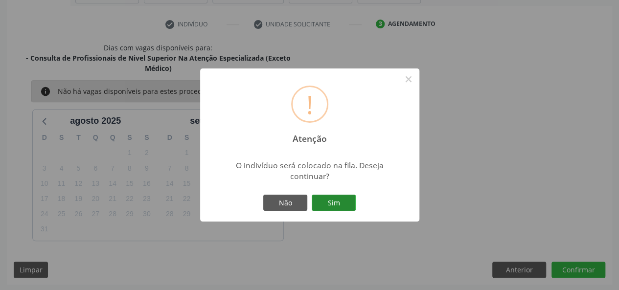
click at [325, 200] on button "Sim" at bounding box center [334, 203] width 44 height 17
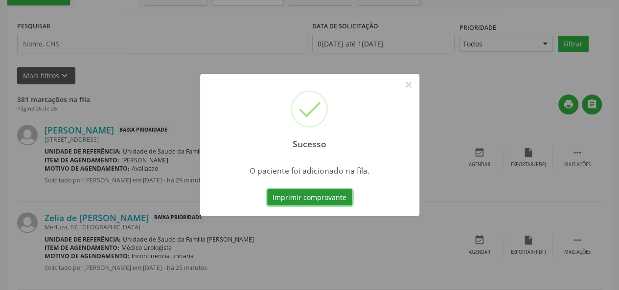
scroll to position [49, 0]
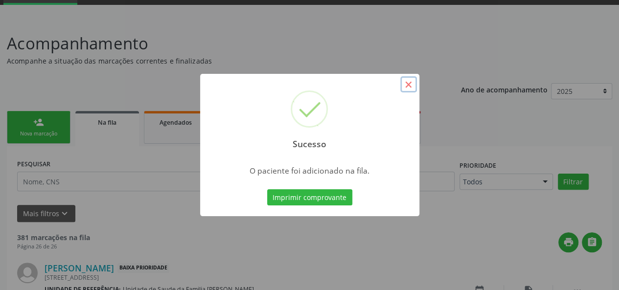
click at [408, 85] on button "×" at bounding box center [408, 84] width 17 height 17
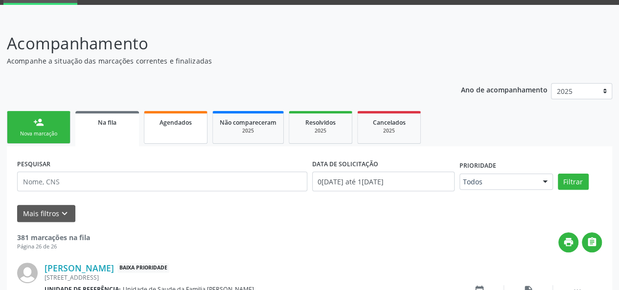
click at [181, 128] on link "Agendados" at bounding box center [176, 127] width 64 height 33
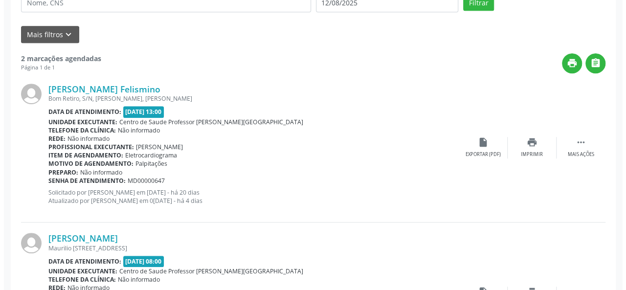
scroll to position [228, 0]
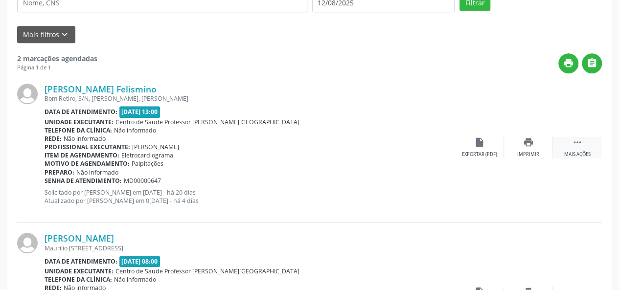
click at [578, 144] on icon "" at bounding box center [577, 142] width 11 height 11
click at [483, 153] on div "Cancelar" at bounding box center [479, 154] width 23 height 7
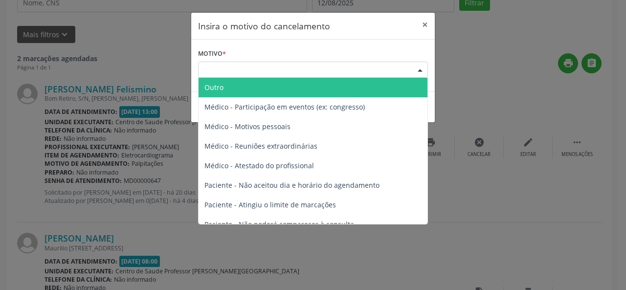
click at [425, 68] on div at bounding box center [420, 70] width 15 height 17
click at [216, 89] on span "Outro" at bounding box center [213, 87] width 19 height 9
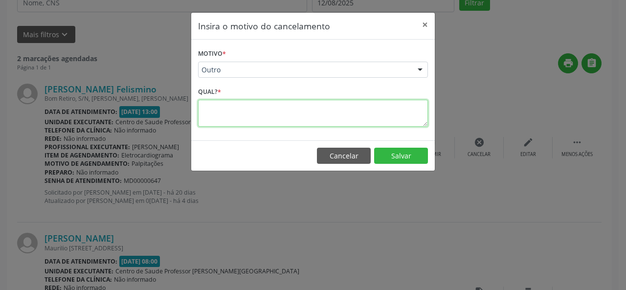
click at [207, 108] on textarea at bounding box center [313, 113] width 230 height 27
type textarea "Agendamento realizado para [DATE], entregue."
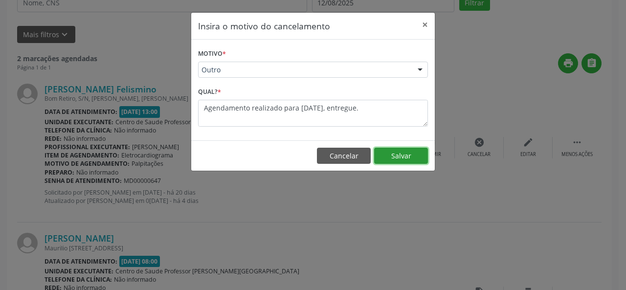
click at [395, 153] on button "Salvar" at bounding box center [401, 156] width 54 height 17
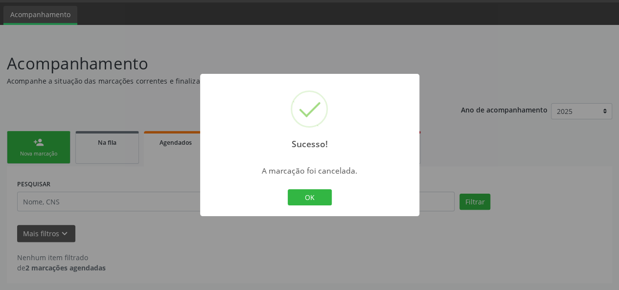
scroll to position [28, 0]
click at [322, 197] on button "OK" at bounding box center [310, 197] width 44 height 17
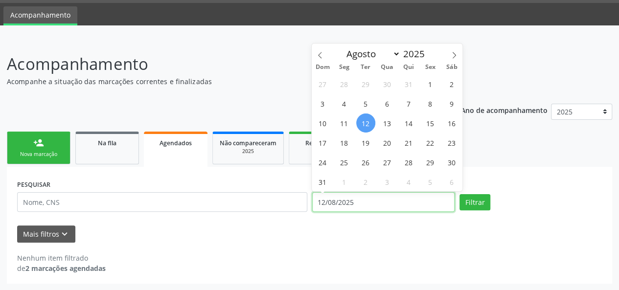
click at [326, 201] on input "12/08/2025" at bounding box center [383, 202] width 142 height 20
click at [396, 124] on span "13" at bounding box center [387, 122] width 19 height 19
type input "1[DATE]"
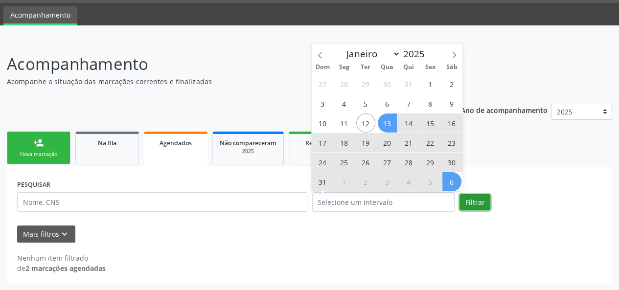
click at [471, 204] on button "Filtrar" at bounding box center [474, 202] width 31 height 17
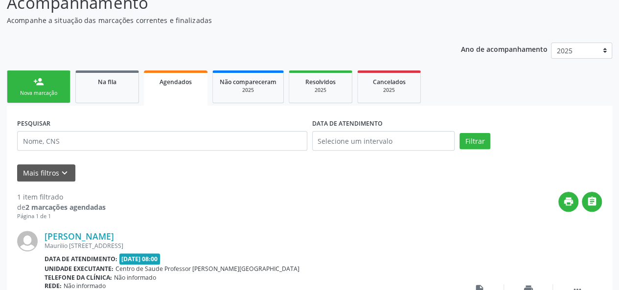
scroll to position [87, 0]
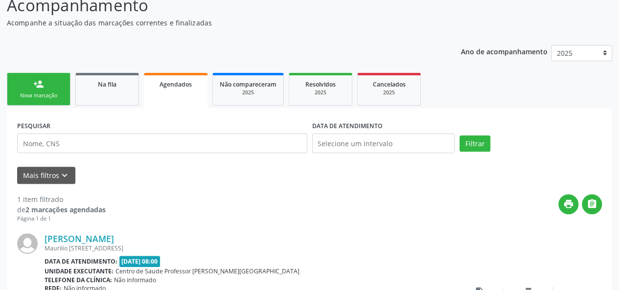
click at [293, 87] on link "Resolvidos 2025" at bounding box center [321, 89] width 64 height 33
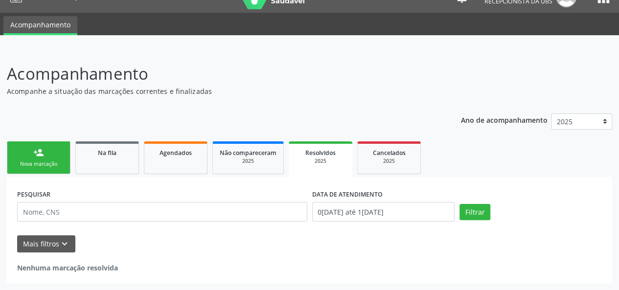
scroll to position [18, 0]
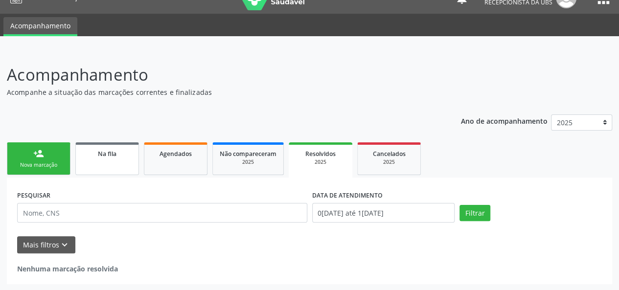
click at [93, 162] on link "Na fila" at bounding box center [107, 158] width 64 height 33
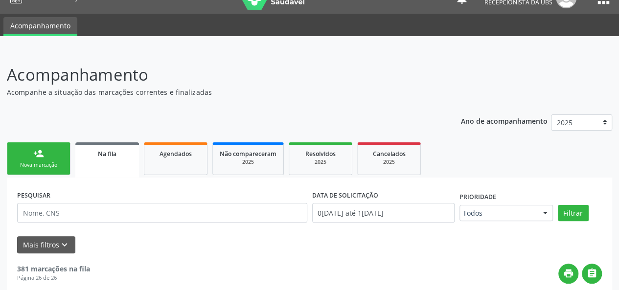
click at [16, 156] on link "person_add Nova marcação" at bounding box center [39, 158] width 64 height 33
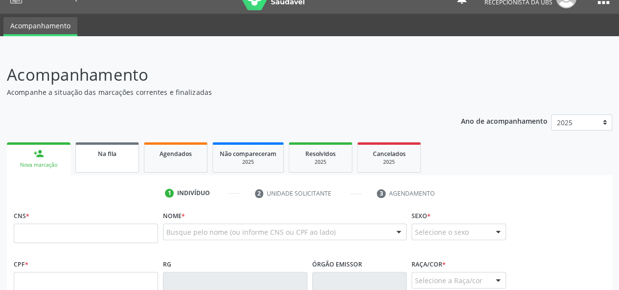
click at [93, 162] on link "Na fila" at bounding box center [107, 157] width 64 height 30
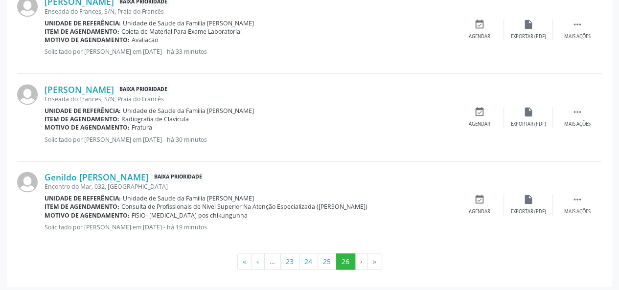
scroll to position [580, 0]
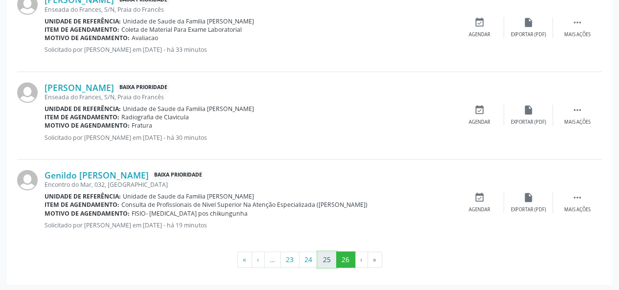
click at [319, 262] on button "25" at bounding box center [326, 259] width 19 height 17
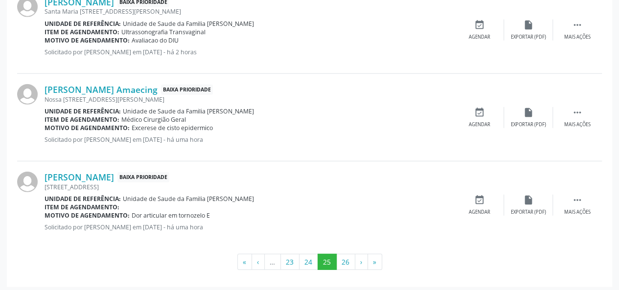
scroll to position [1367, 0]
click at [317, 255] on button "25" at bounding box center [326, 262] width 19 height 17
click at [316, 255] on button "24" at bounding box center [308, 262] width 19 height 17
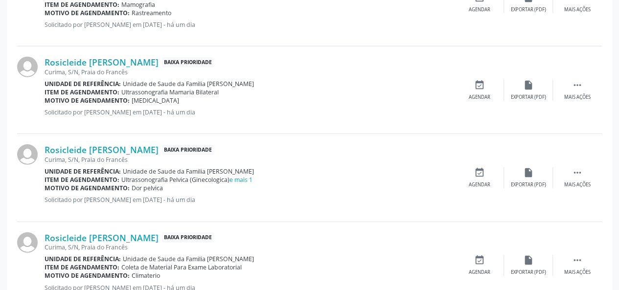
scroll to position [1375, 0]
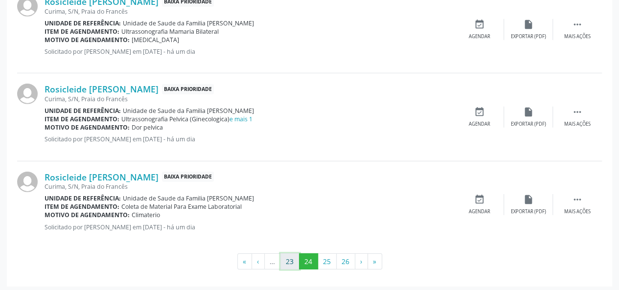
click at [287, 258] on button "23" at bounding box center [289, 261] width 19 height 17
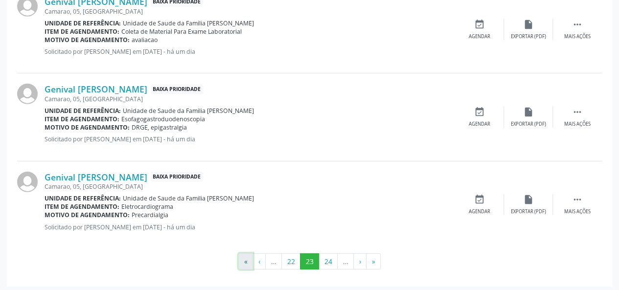
click at [246, 258] on button "«" at bounding box center [245, 261] width 15 height 17
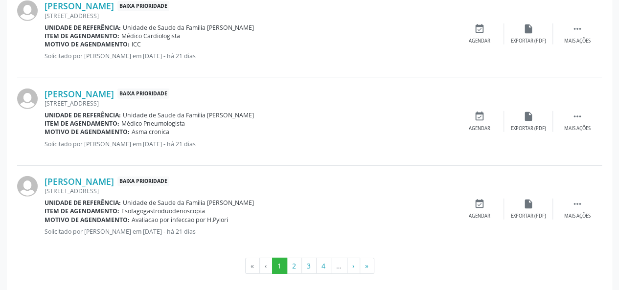
scroll to position [1384, 0]
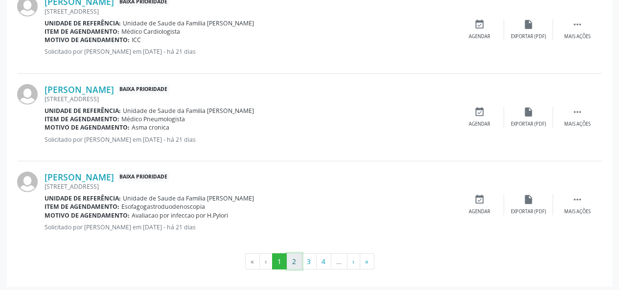
click at [296, 261] on button "2" at bounding box center [294, 261] width 15 height 17
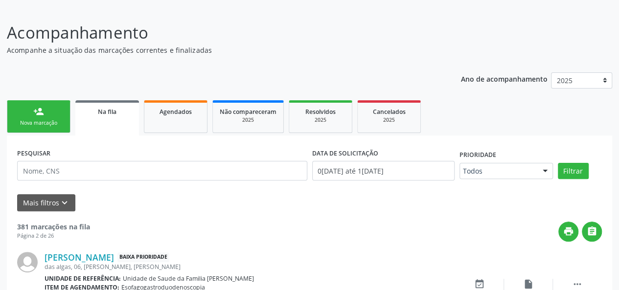
scroll to position [1392, 0]
